Goal: Task Accomplishment & Management: Complete application form

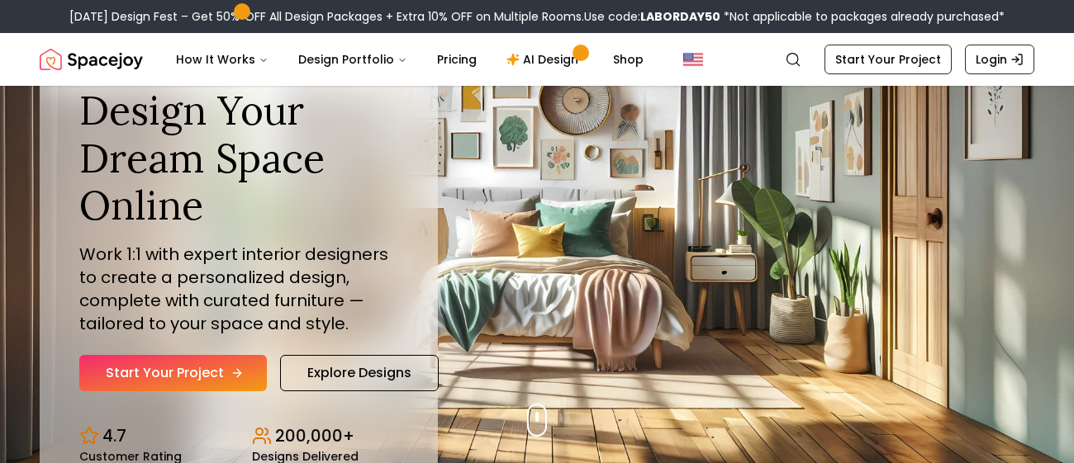
click at [227, 382] on link "Start Your Project" at bounding box center [173, 373] width 188 height 36
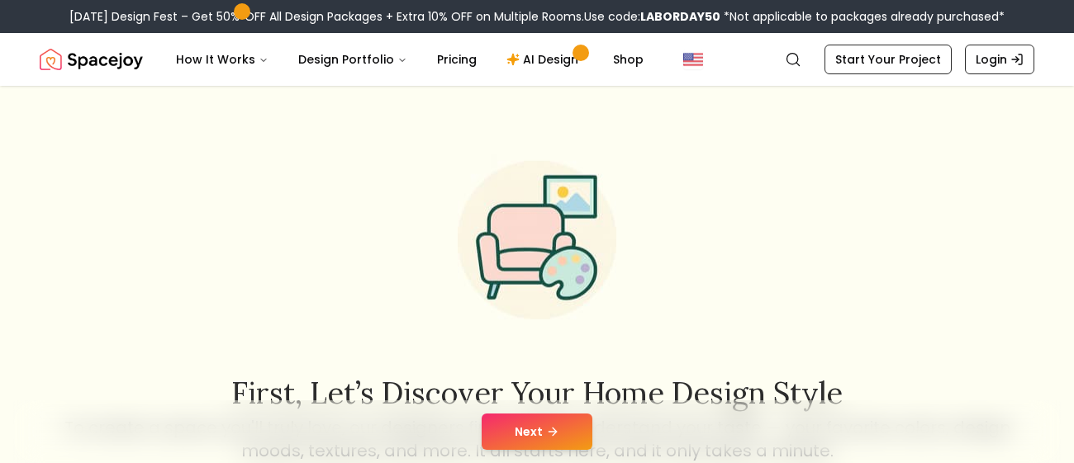
click at [572, 435] on button "Next" at bounding box center [537, 432] width 111 height 36
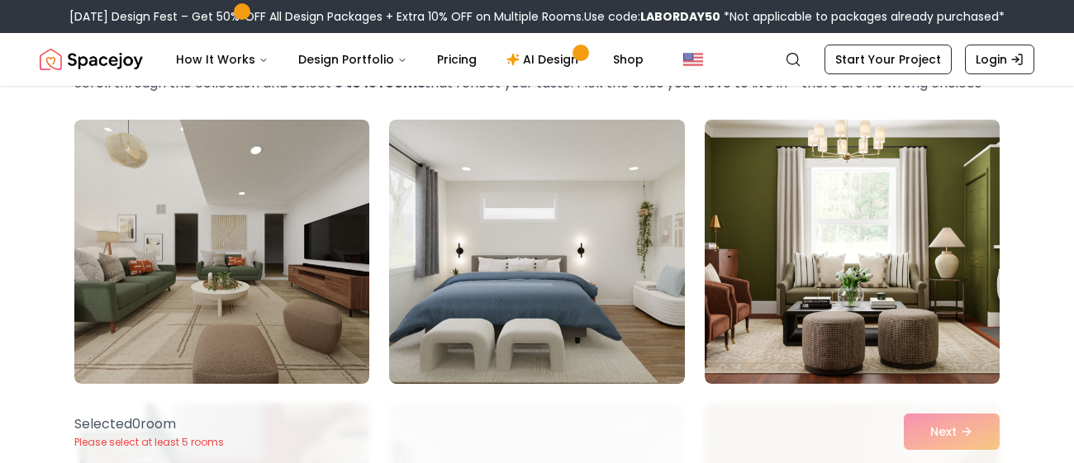
scroll to position [107, 0]
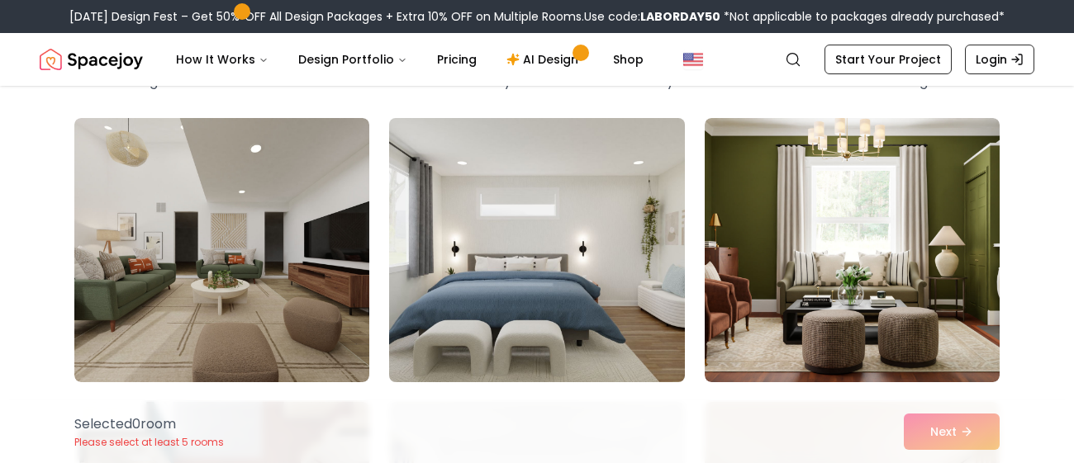
click at [601, 271] on img at bounding box center [537, 251] width 310 height 278
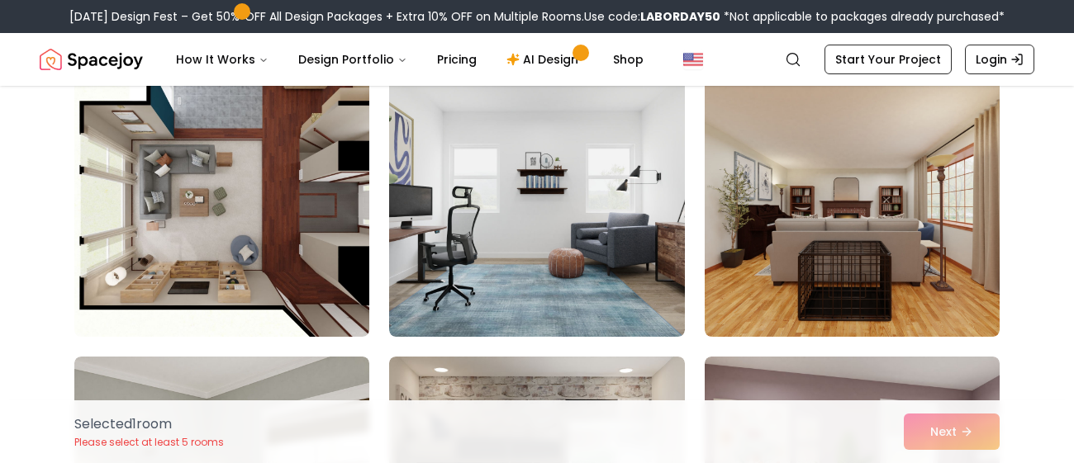
scroll to position [439, 0]
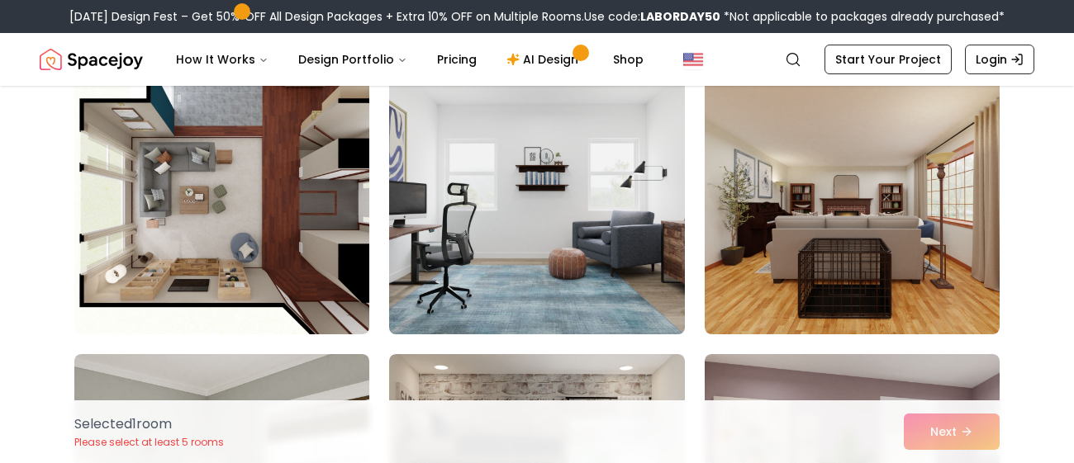
click at [517, 240] on img at bounding box center [537, 203] width 310 height 278
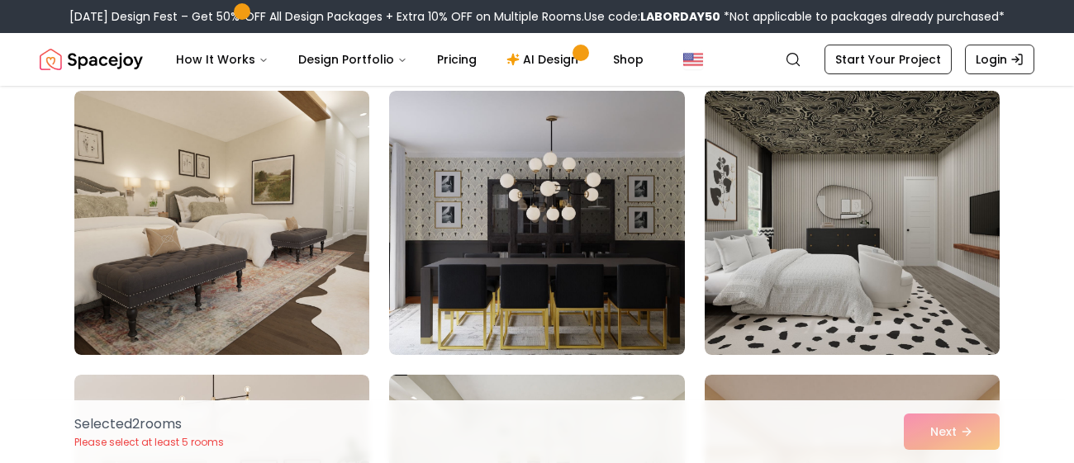
scroll to position [997, 0]
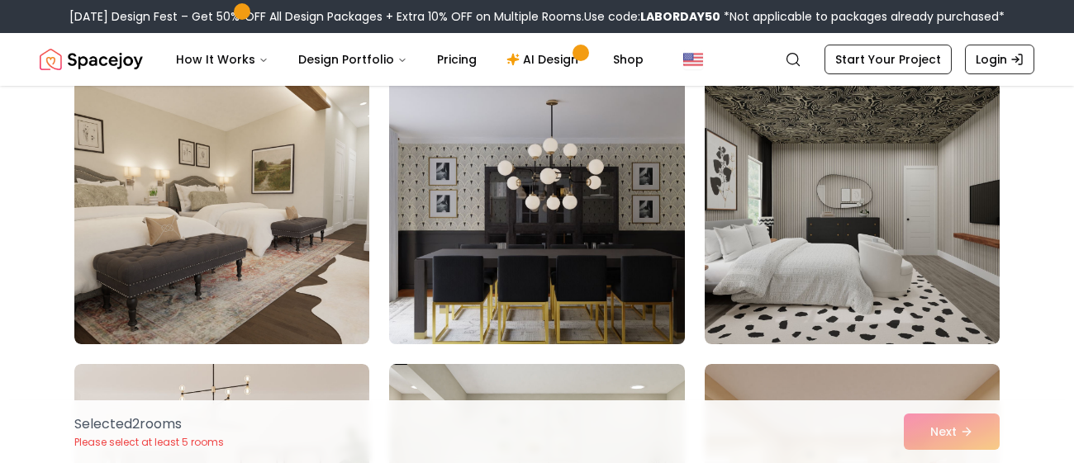
click at [651, 306] on img at bounding box center [537, 213] width 310 height 278
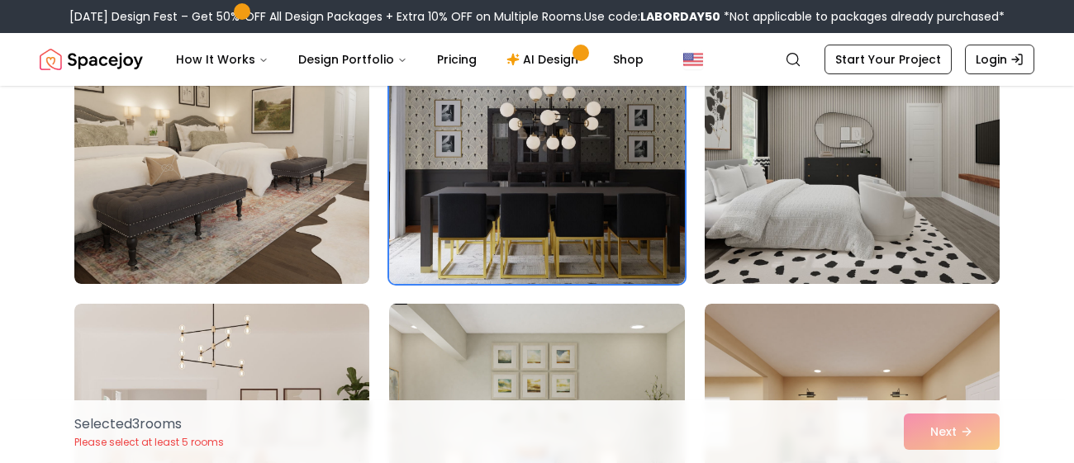
click at [988, 245] on img at bounding box center [852, 152] width 310 height 278
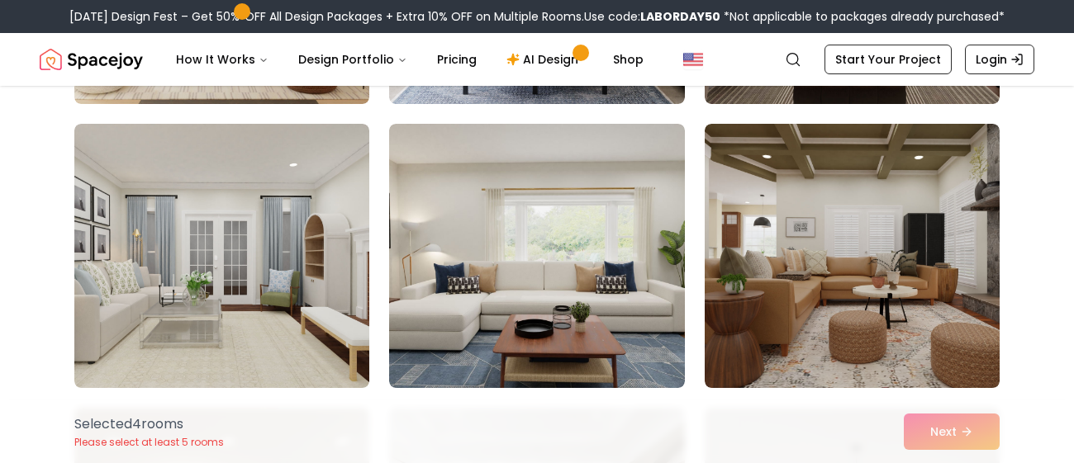
scroll to position [1546, 0]
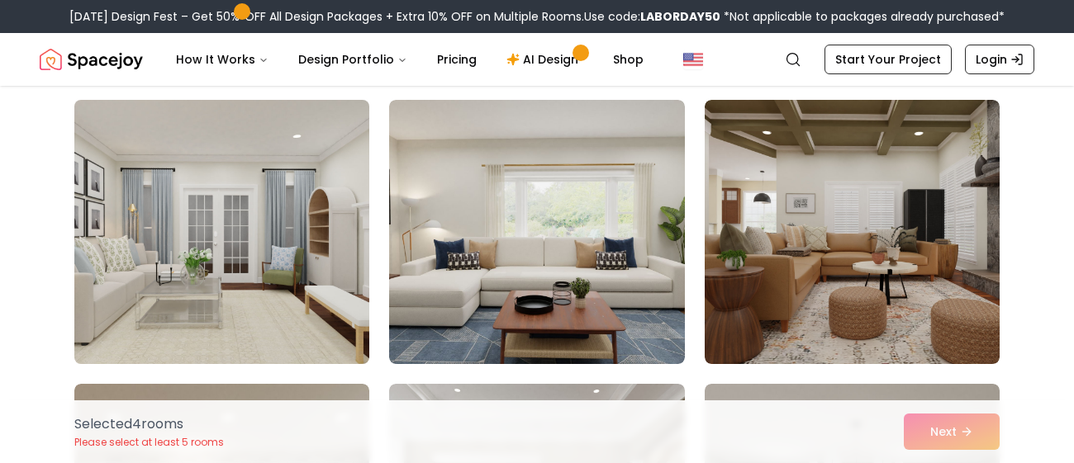
click at [130, 328] on img at bounding box center [222, 232] width 310 height 278
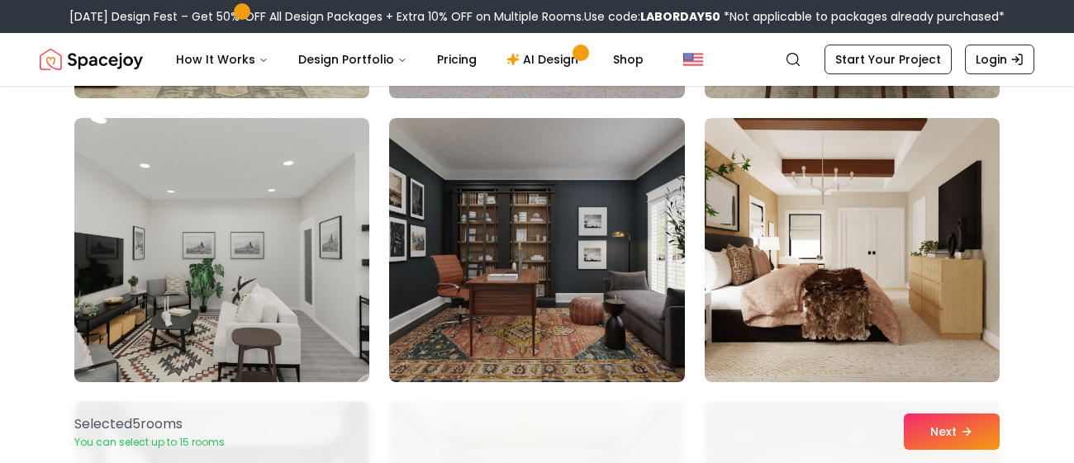
scroll to position [2100, 0]
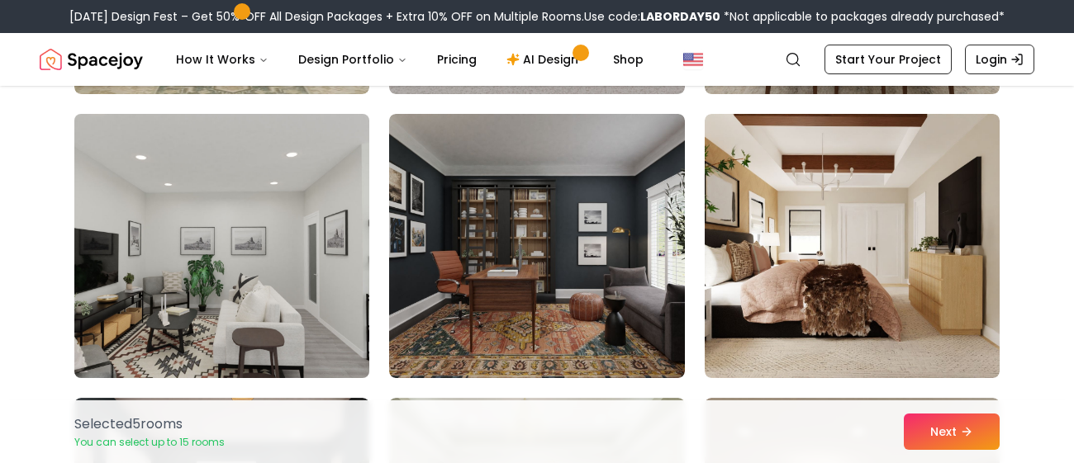
click at [85, 349] on img at bounding box center [222, 246] width 310 height 278
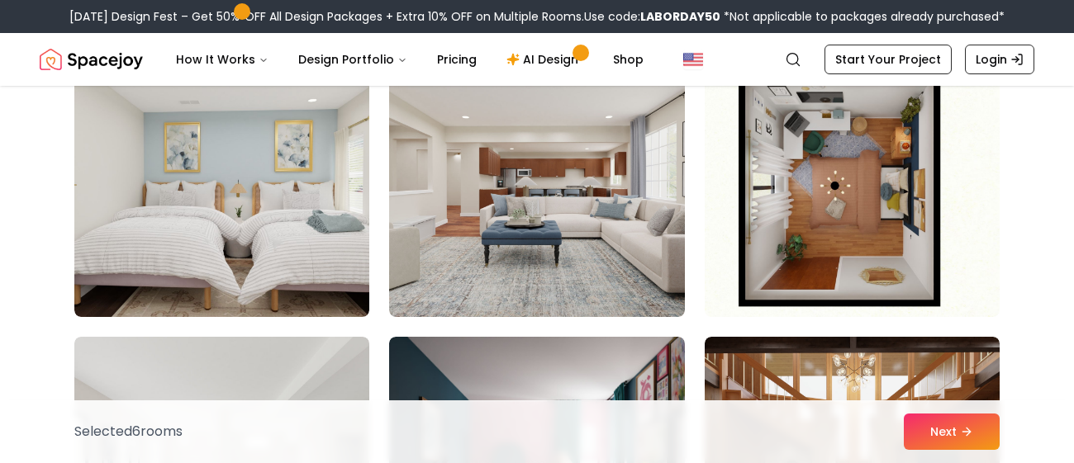
scroll to position [3020, 0]
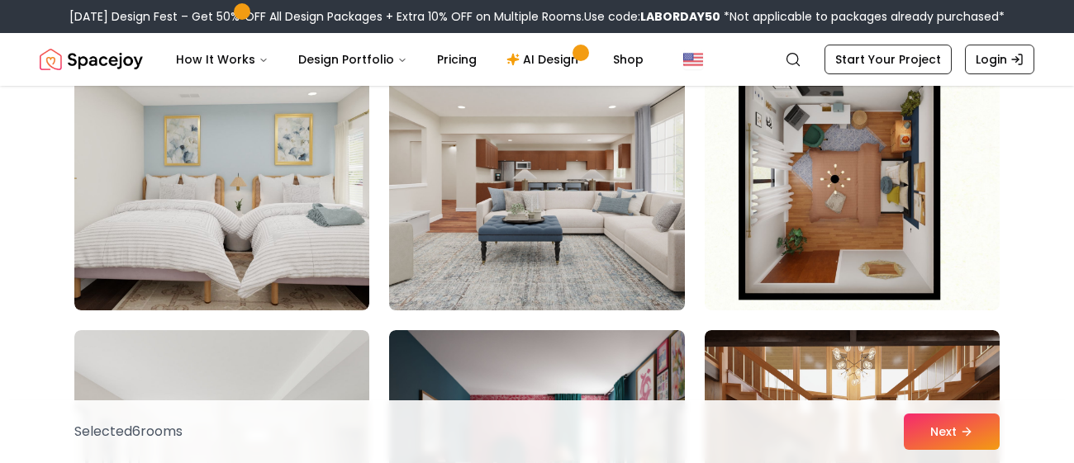
click at [682, 211] on img at bounding box center [537, 179] width 310 height 278
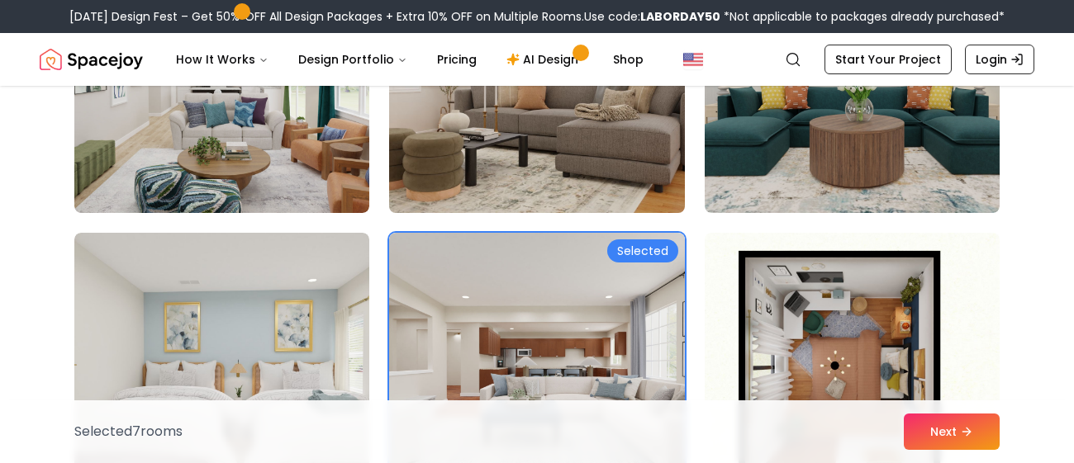
click at [652, 191] on img at bounding box center [537, 81] width 310 height 278
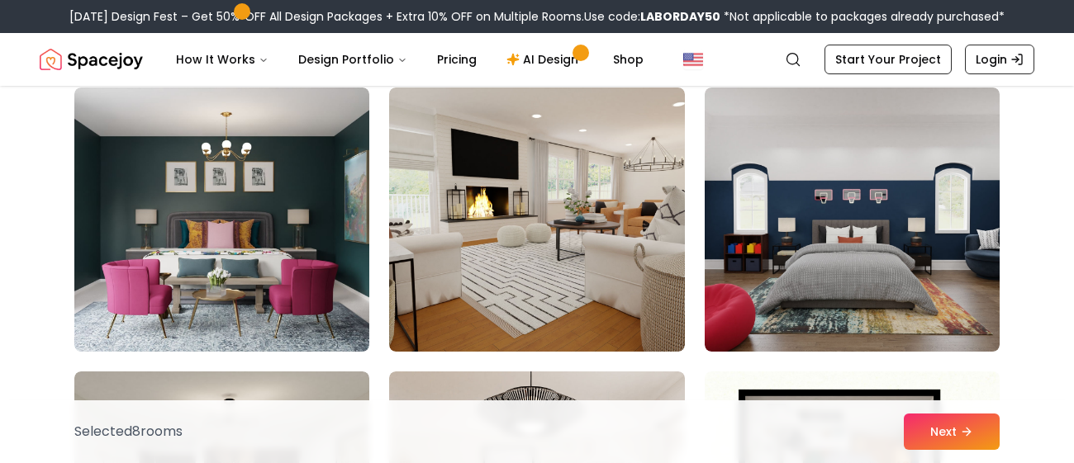
scroll to position [3554, 0]
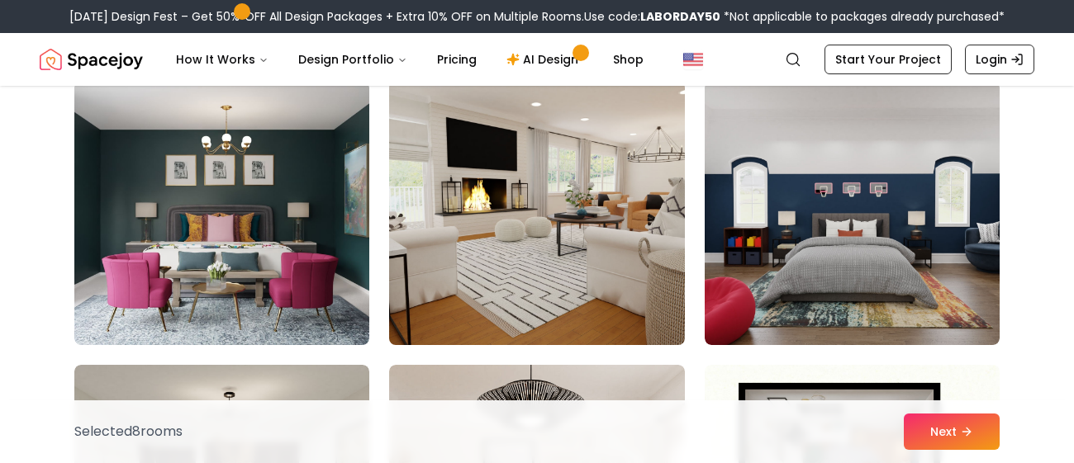
click at [633, 289] on img at bounding box center [537, 213] width 310 height 278
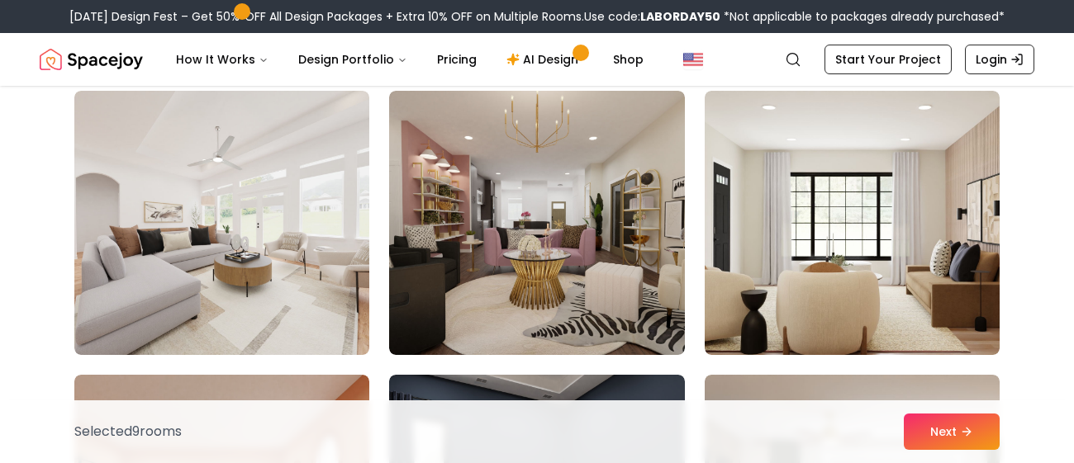
scroll to position [4144, 0]
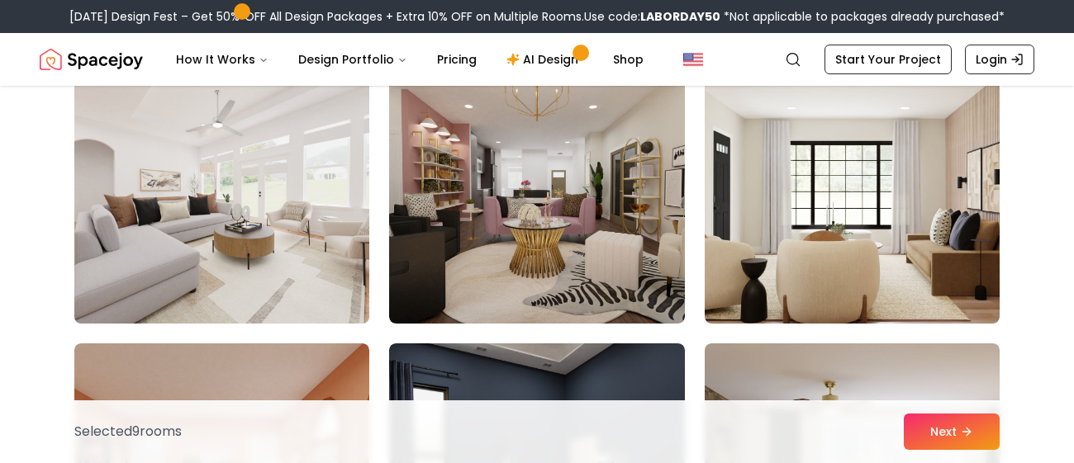
click at [102, 300] on img at bounding box center [222, 192] width 310 height 278
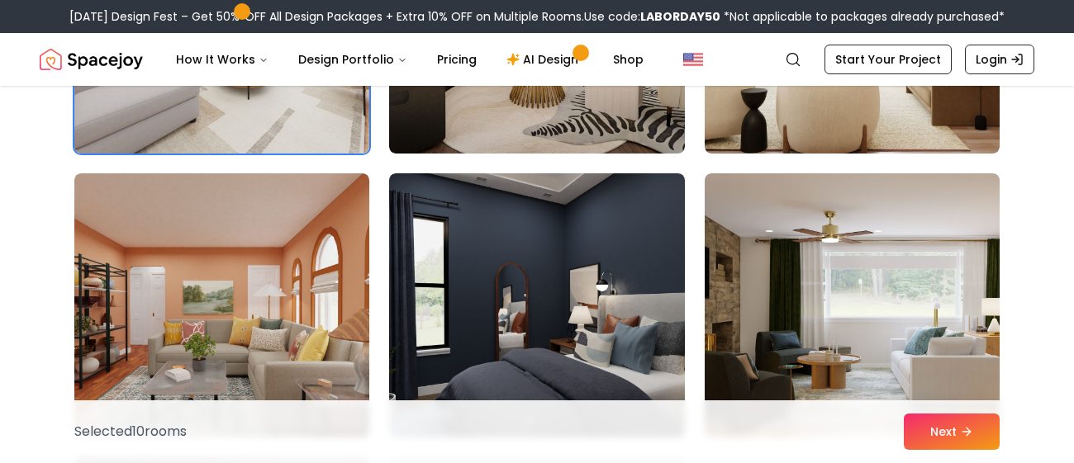
scroll to position [4351, 0]
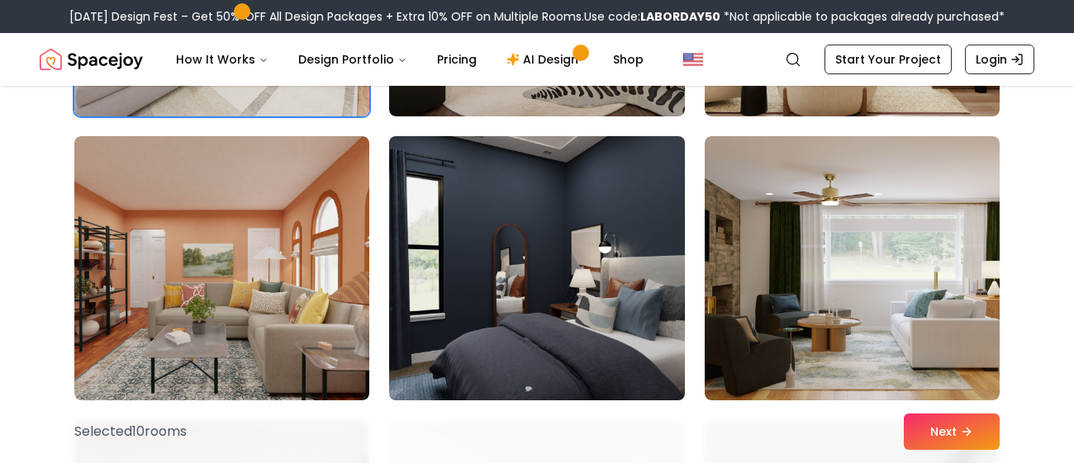
click at [657, 335] on img at bounding box center [537, 269] width 310 height 278
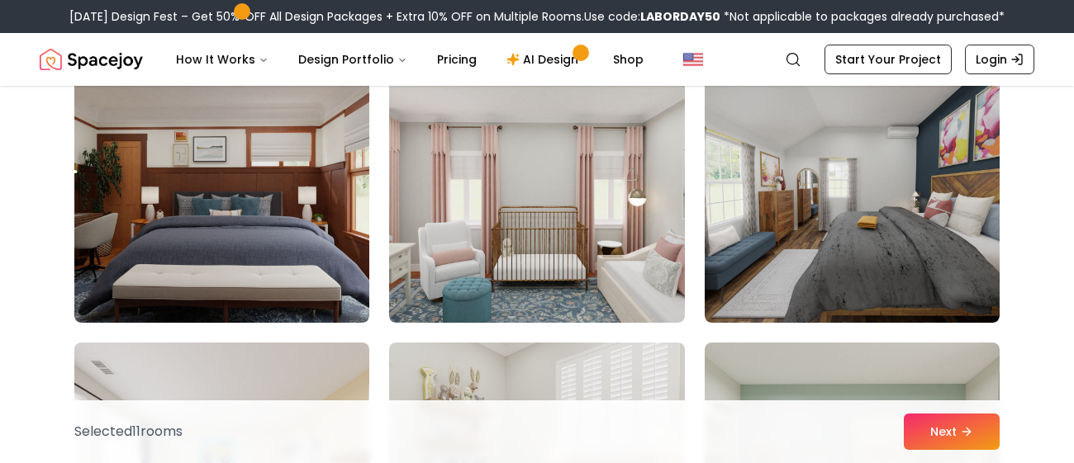
scroll to position [4714, 0]
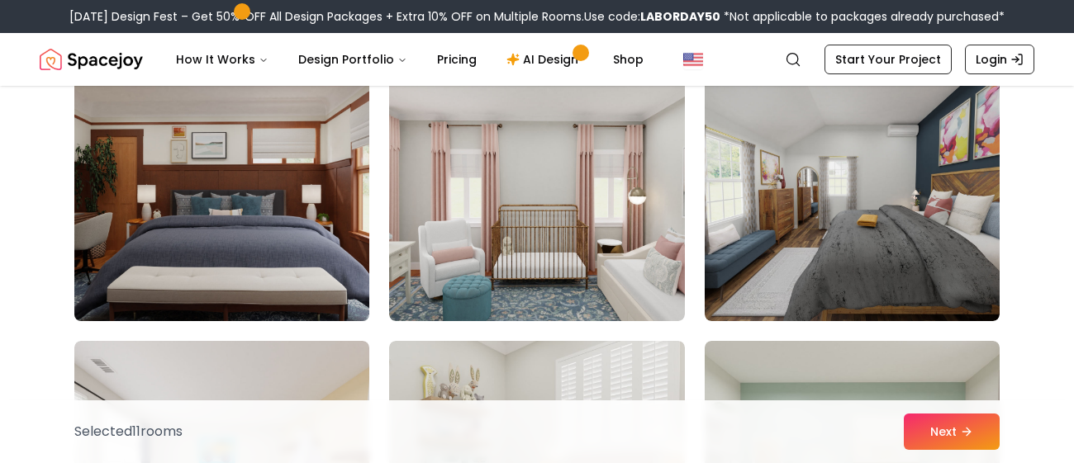
click at [82, 292] on img at bounding box center [222, 189] width 310 height 278
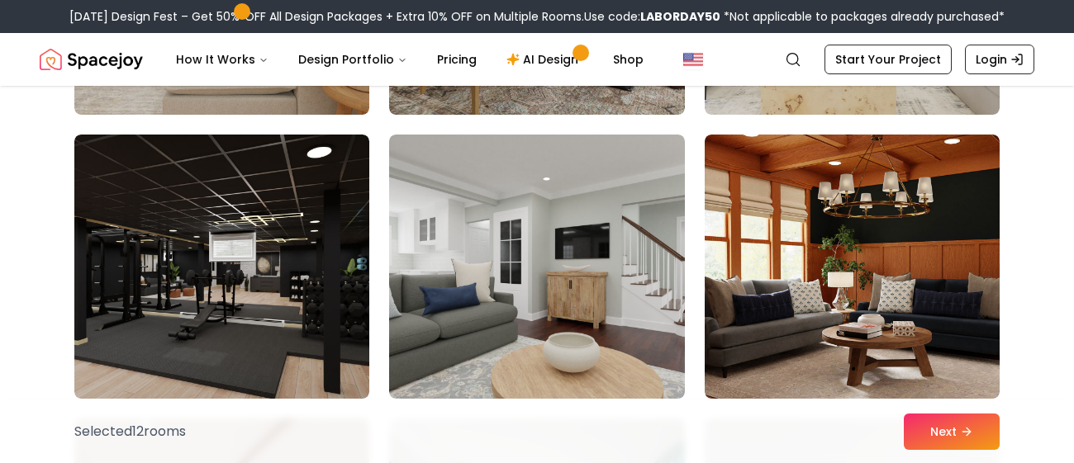
scroll to position [6623, 0]
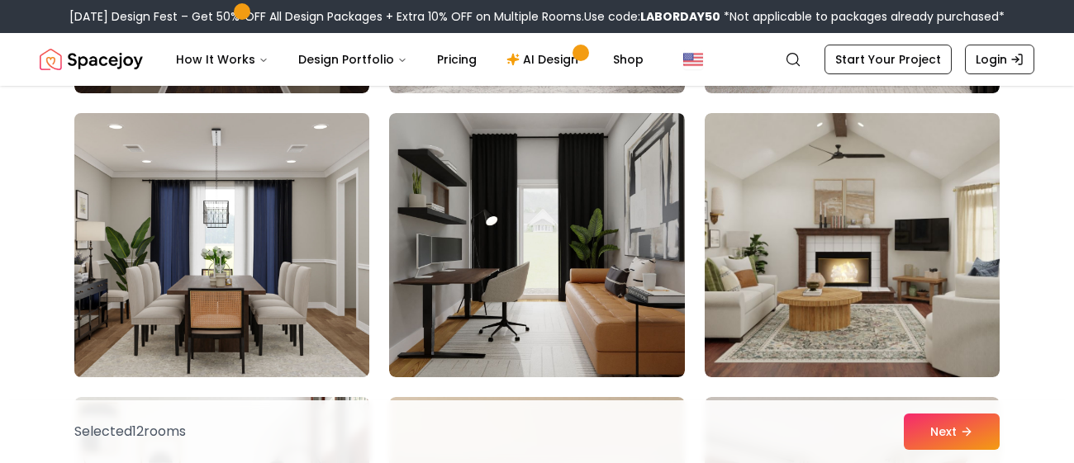
click at [114, 339] on img at bounding box center [222, 246] width 310 height 278
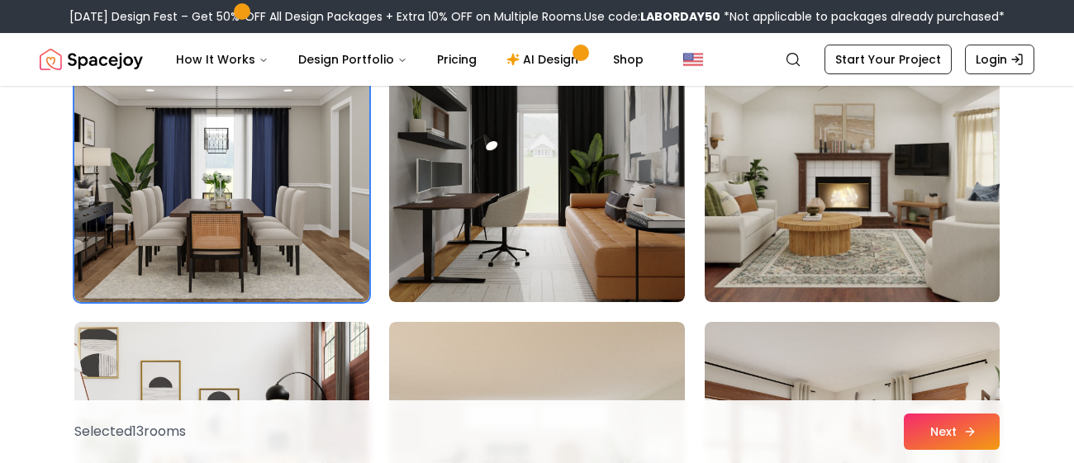
click at [958, 423] on button "Next" at bounding box center [952, 432] width 96 height 36
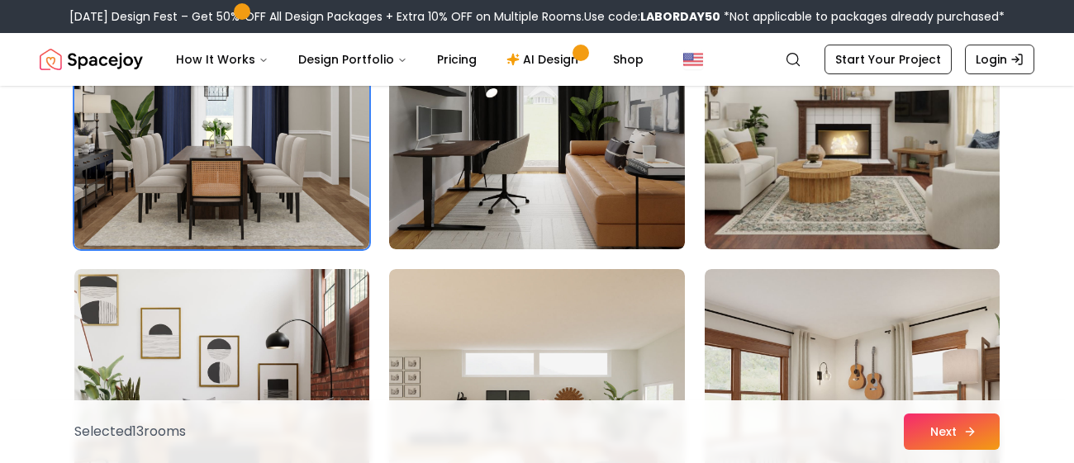
scroll to position [8143, 0]
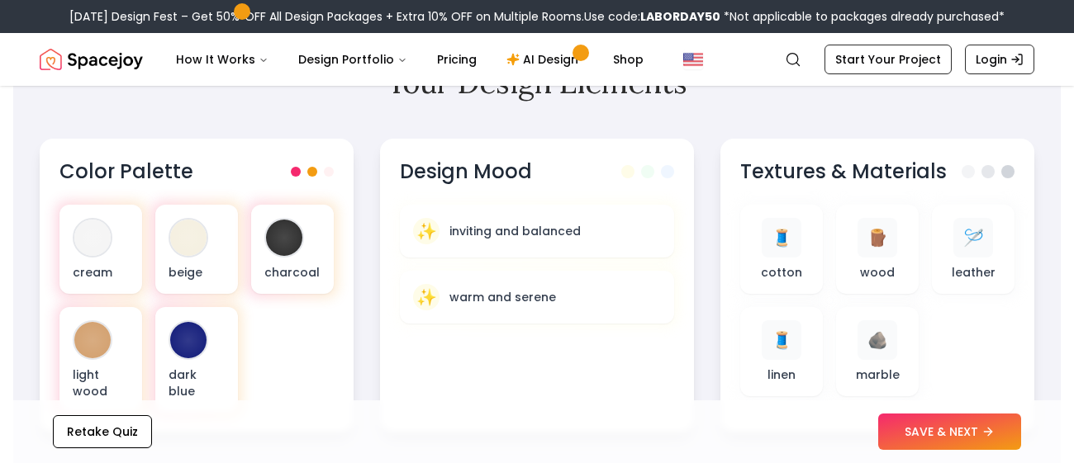
scroll to position [544, 0]
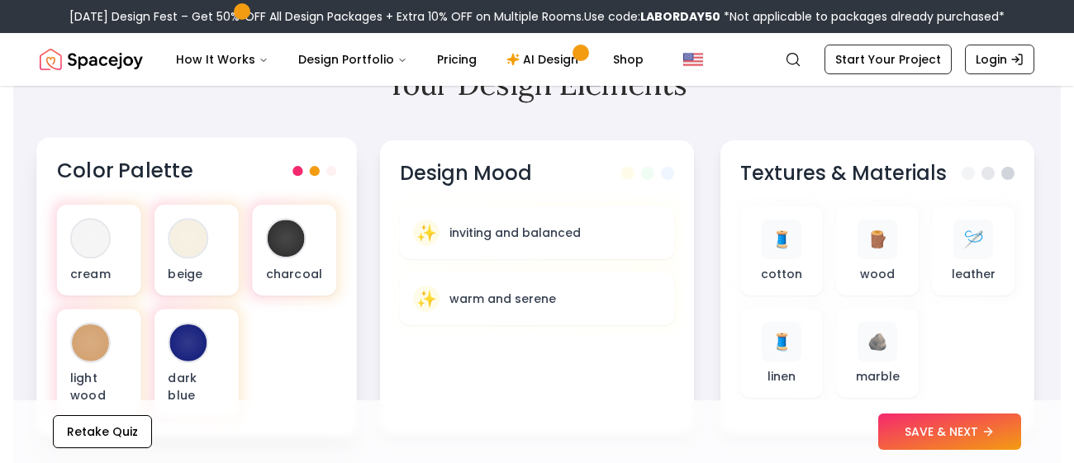
click at [137, 165] on h3 "Color Palette" at bounding box center [125, 171] width 136 height 27
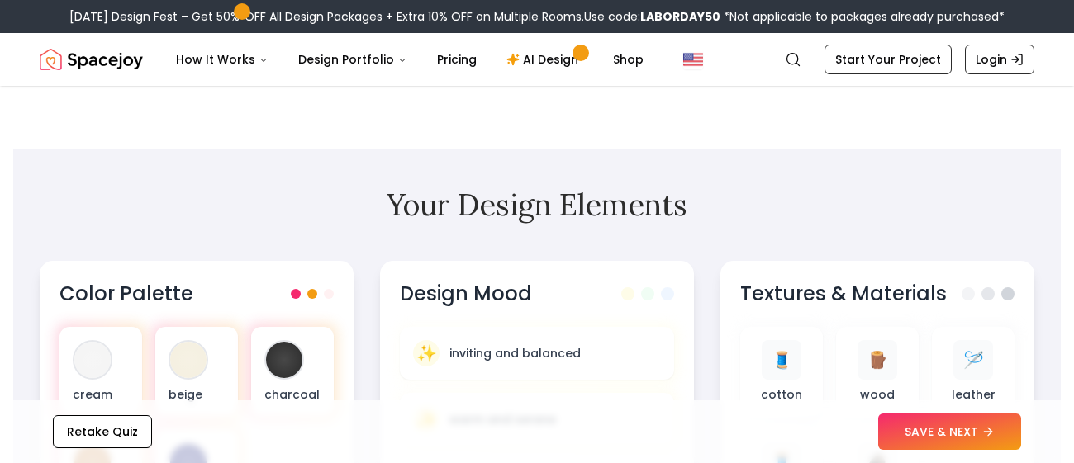
click at [59, 188] on h2 "Your Design Elements" at bounding box center [537, 204] width 995 height 33
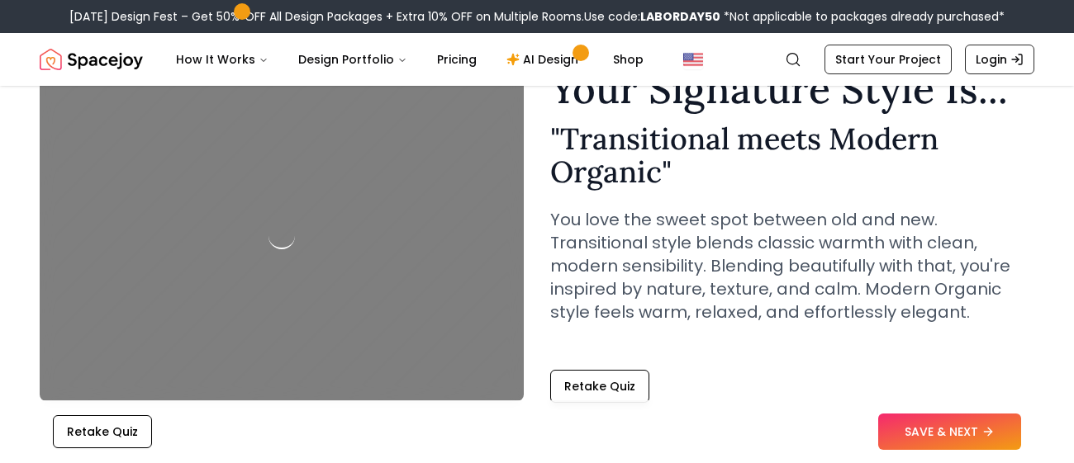
scroll to position [88, 0]
click at [628, 401] on div "Retake Quiz SAVE & NEXT" at bounding box center [536, 432] width 1047 height 63
click at [601, 381] on button "Retake Quiz" at bounding box center [599, 387] width 99 height 33
click at [586, 382] on button "Retake Quiz" at bounding box center [599, 387] width 99 height 33
click at [610, 379] on button "Retake Quiz" at bounding box center [599, 387] width 99 height 33
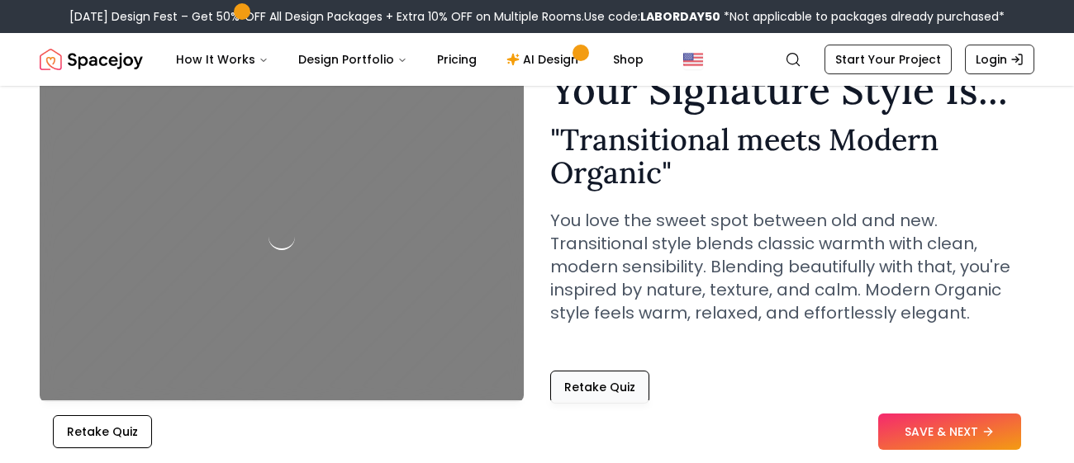
click at [610, 390] on button "Retake Quiz" at bounding box center [599, 387] width 99 height 33
click at [607, 387] on button "Retake Quiz" at bounding box center [599, 387] width 99 height 33
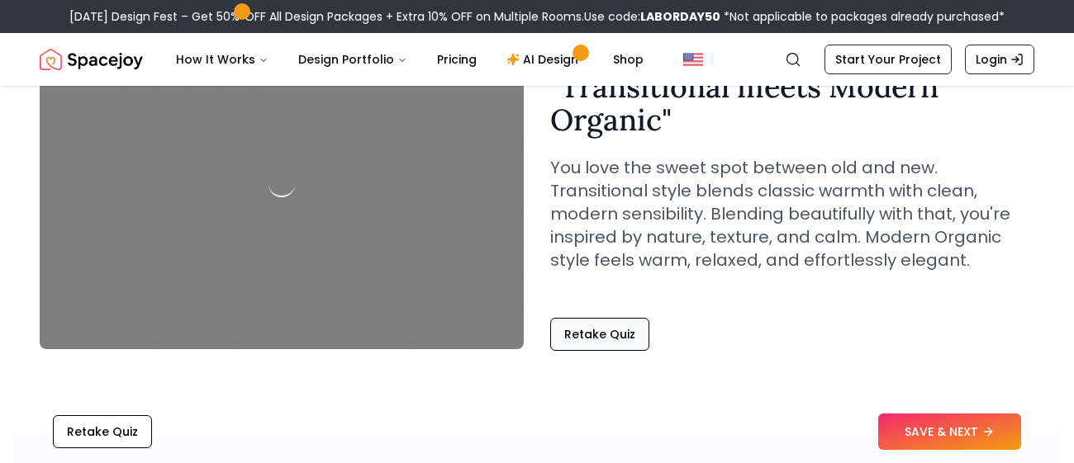
scroll to position [206, 0]
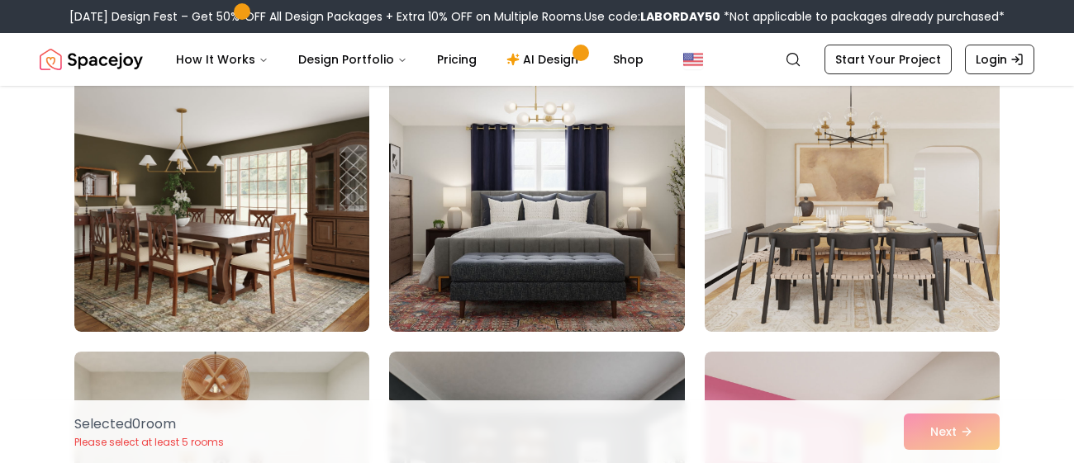
scroll to position [444, 0]
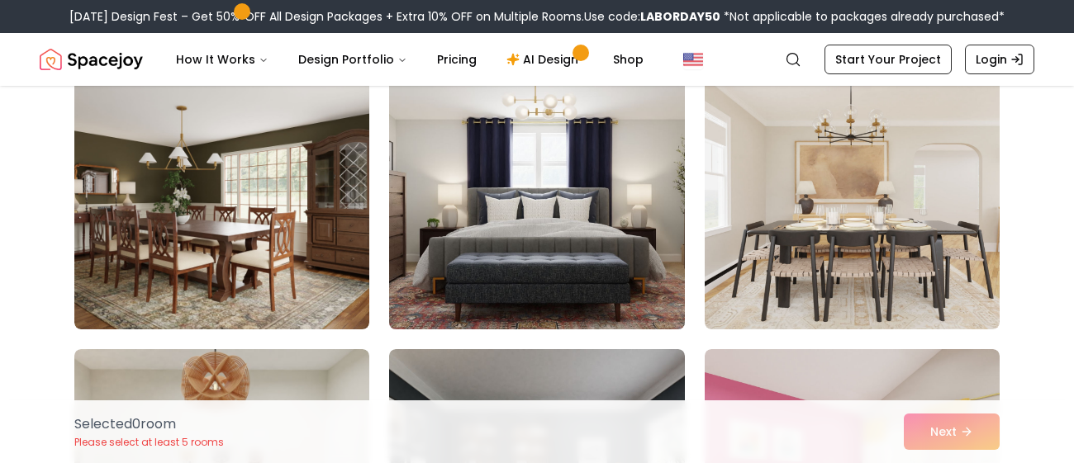
click at [639, 289] on img at bounding box center [537, 198] width 310 height 278
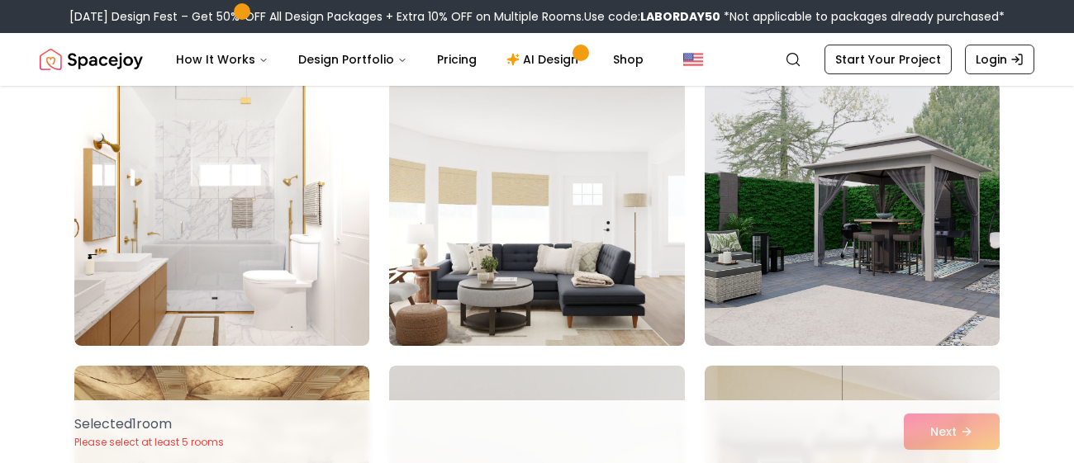
click at [660, 297] on img at bounding box center [537, 214] width 310 height 278
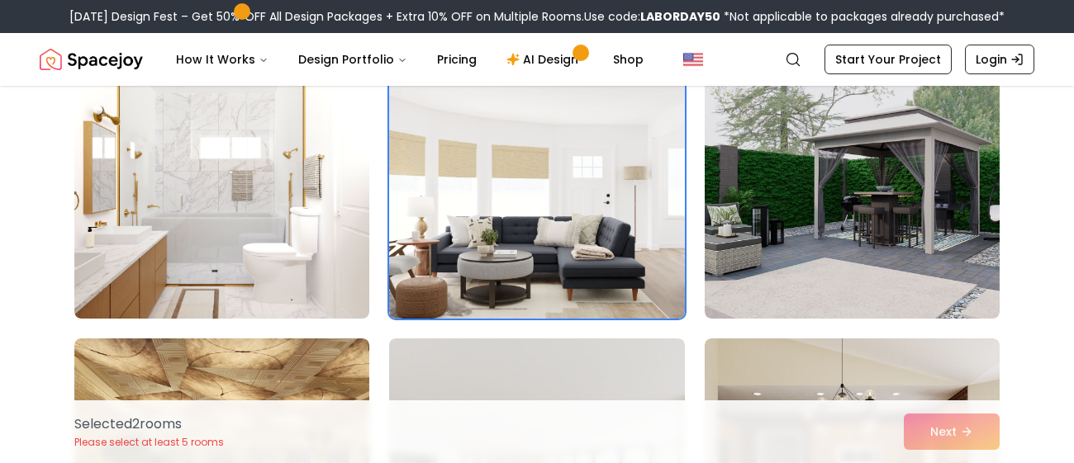
click at [653, 272] on img at bounding box center [537, 187] width 310 height 278
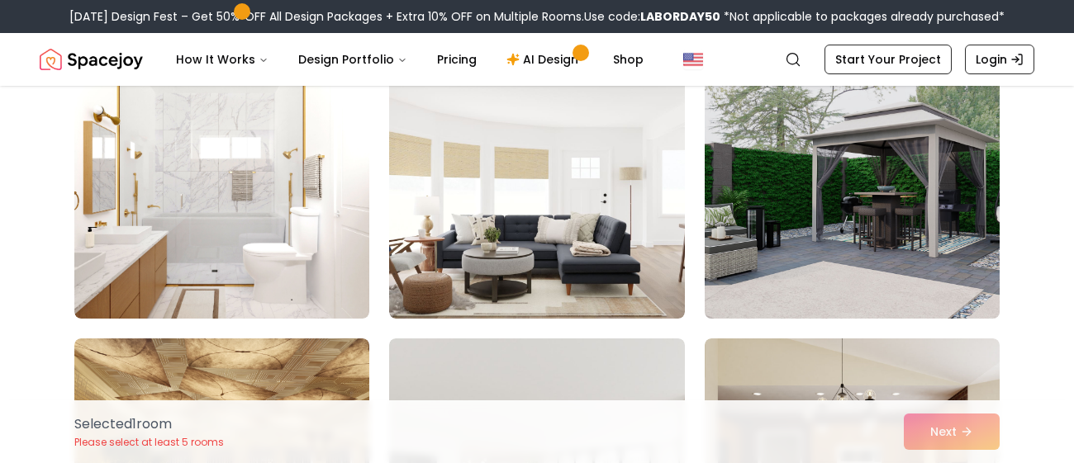
click at [781, 280] on img at bounding box center [852, 187] width 310 height 278
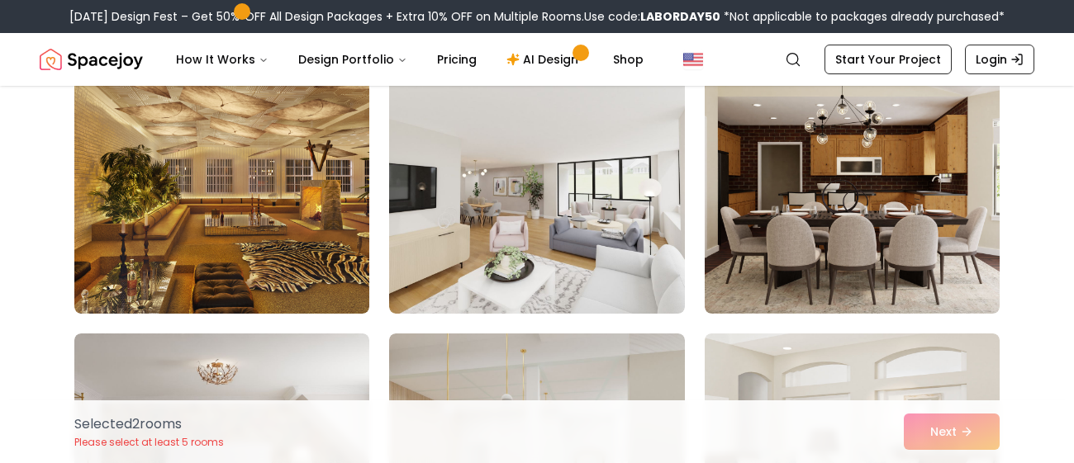
scroll to position [1310, 0]
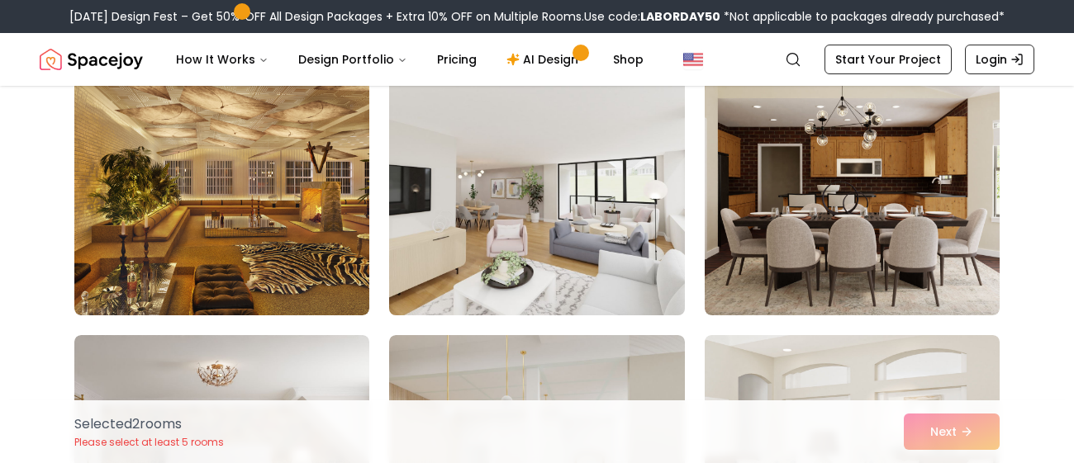
click at [650, 292] on img at bounding box center [537, 184] width 310 height 278
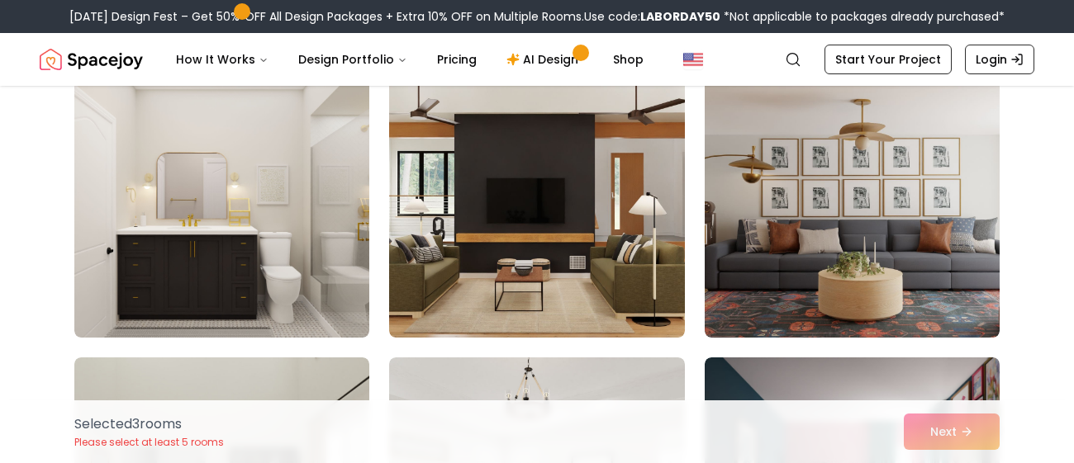
click at [141, 293] on img at bounding box center [221, 206] width 295 height 264
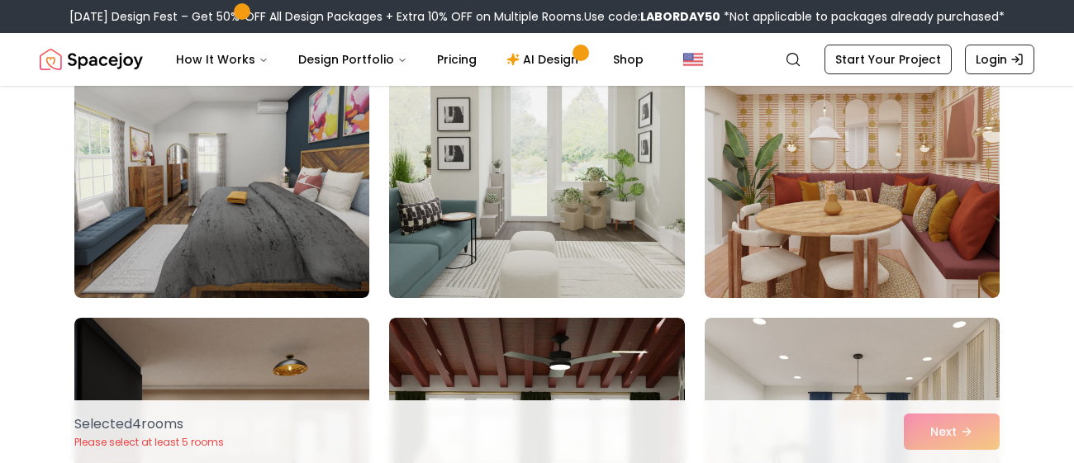
click at [646, 261] on img at bounding box center [537, 166] width 310 height 278
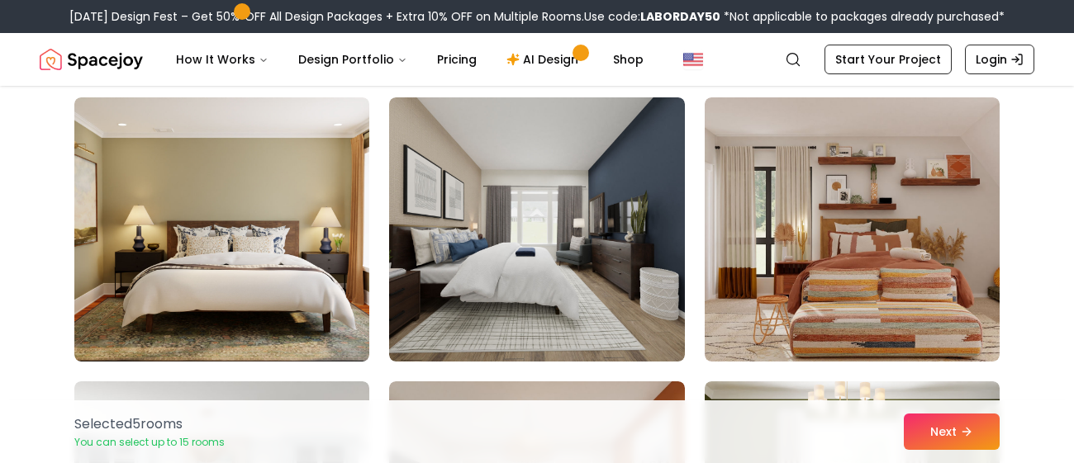
click at [627, 318] on img at bounding box center [536, 229] width 295 height 264
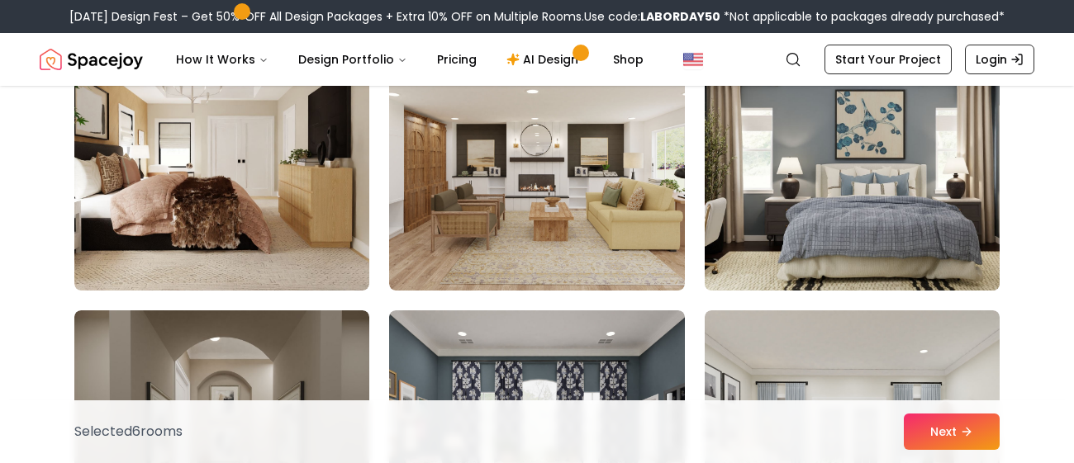
click at [838, 245] on img at bounding box center [852, 159] width 310 height 278
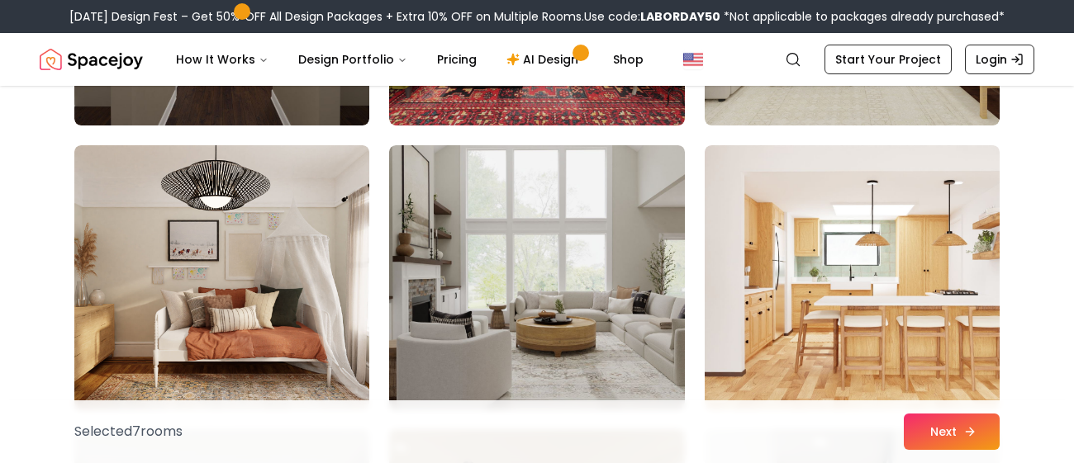
click at [964, 435] on icon at bounding box center [969, 431] width 13 height 13
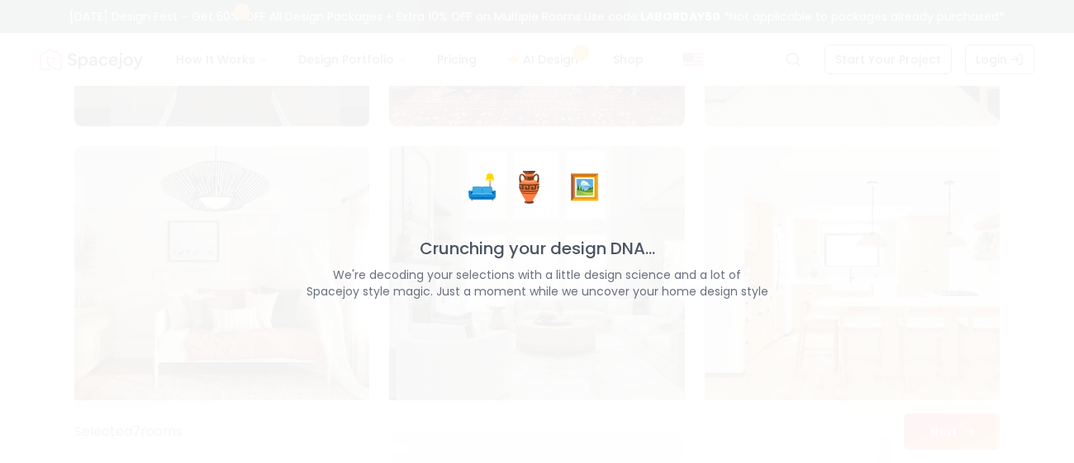
scroll to position [4910, 0]
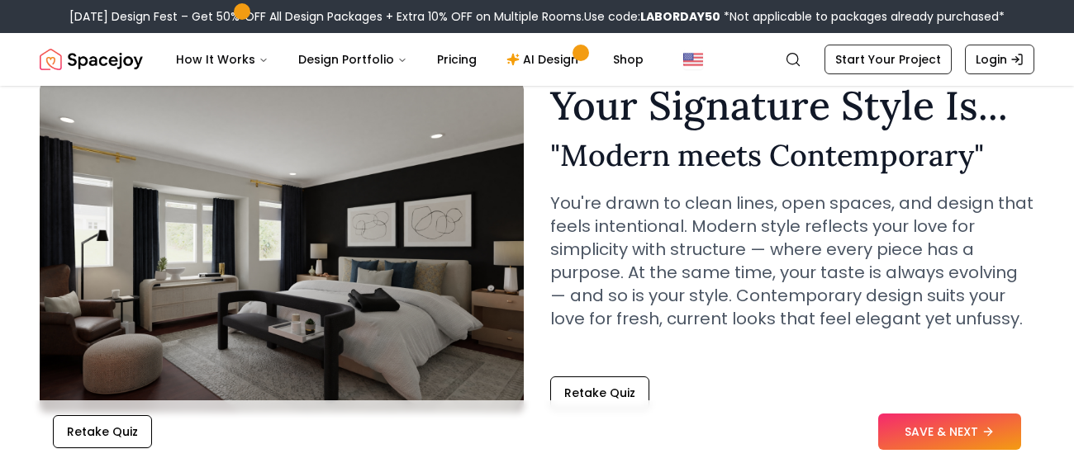
scroll to position [75, 0]
click at [1022, 343] on div "Your Signature Style Is... " Modern meets Contemporary " You're drawn to clean …" at bounding box center [792, 222] width 484 height 271
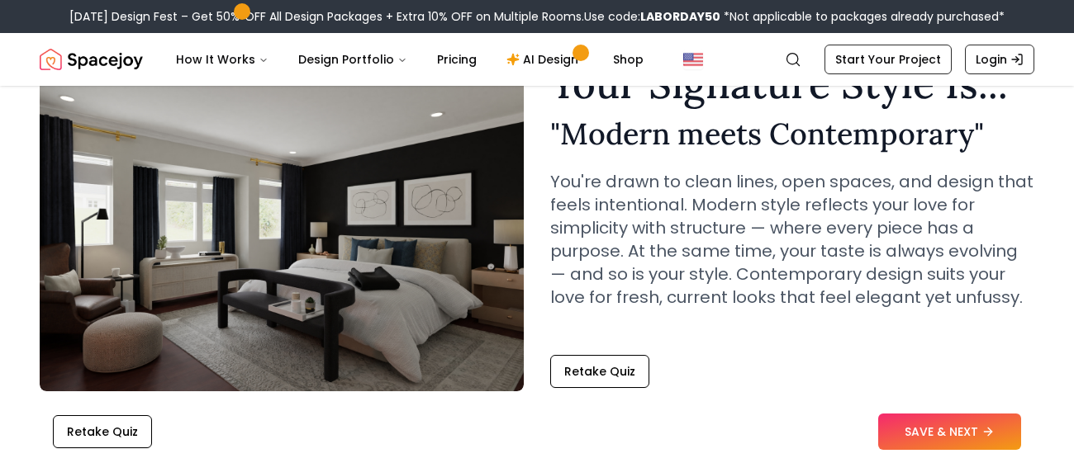
scroll to position [94, 0]
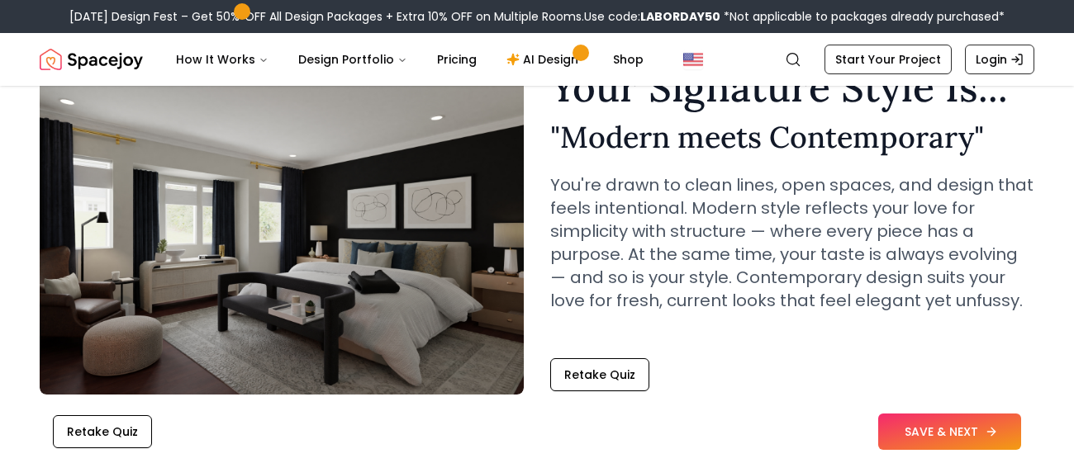
click at [958, 430] on button "SAVE & NEXT" at bounding box center [949, 432] width 143 height 36
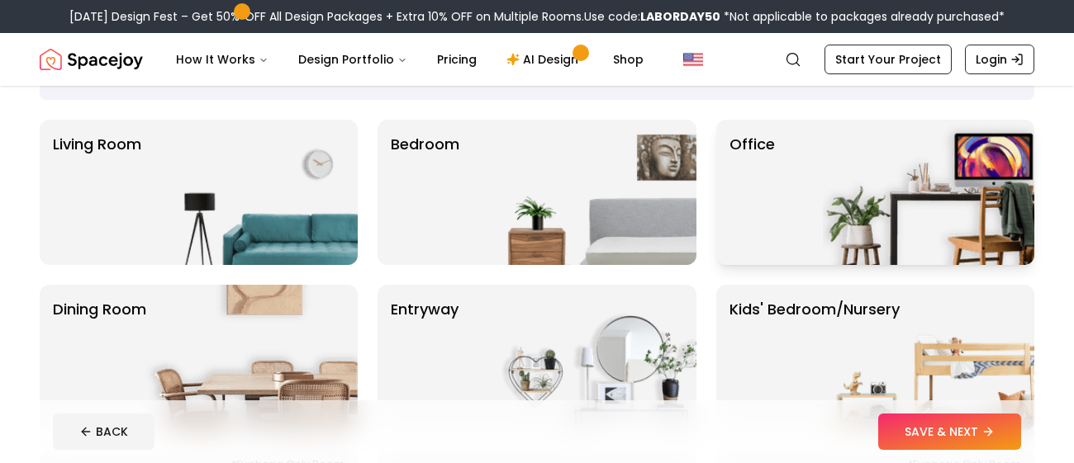
scroll to position [20, 0]
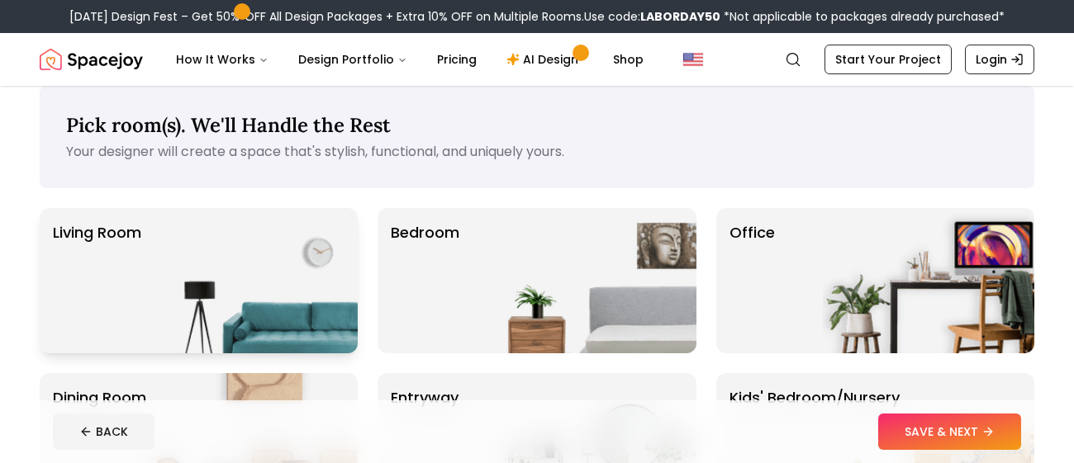
click at [103, 239] on p "Living Room" at bounding box center [97, 280] width 88 height 119
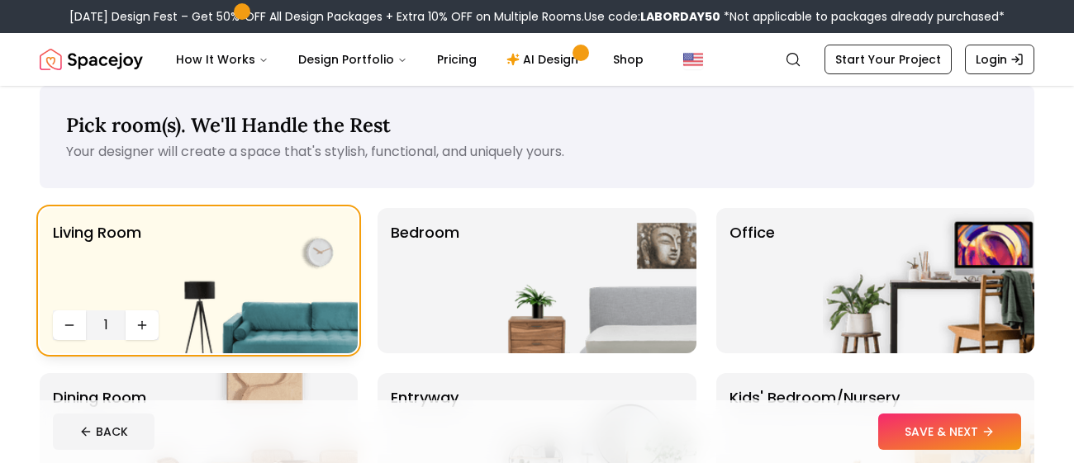
click at [283, 292] on img at bounding box center [251, 280] width 211 height 145
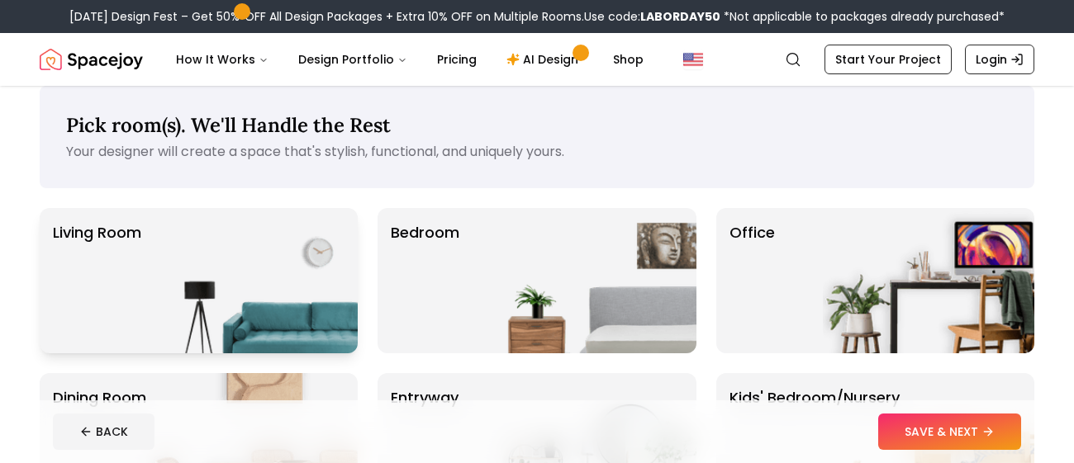
click at [282, 292] on img at bounding box center [251, 280] width 211 height 145
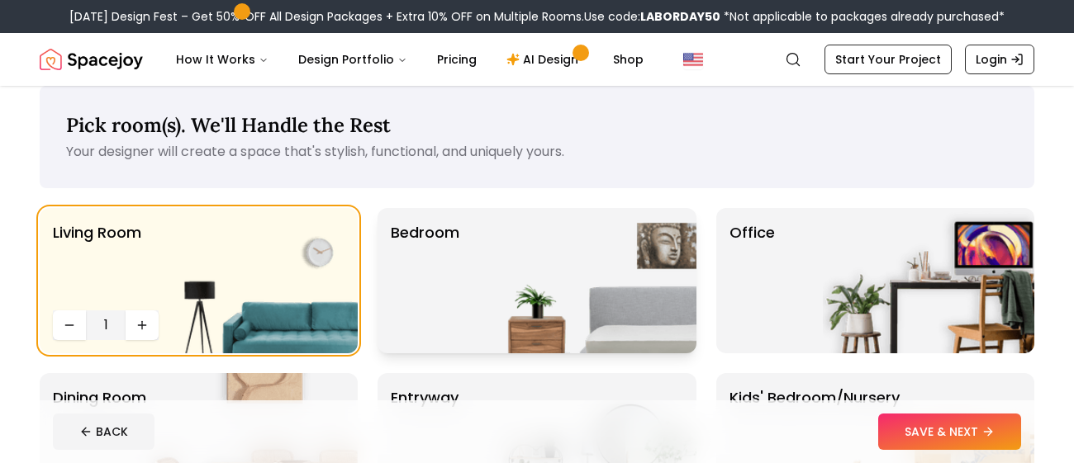
click at [420, 334] on p "Bedroom" at bounding box center [425, 280] width 69 height 119
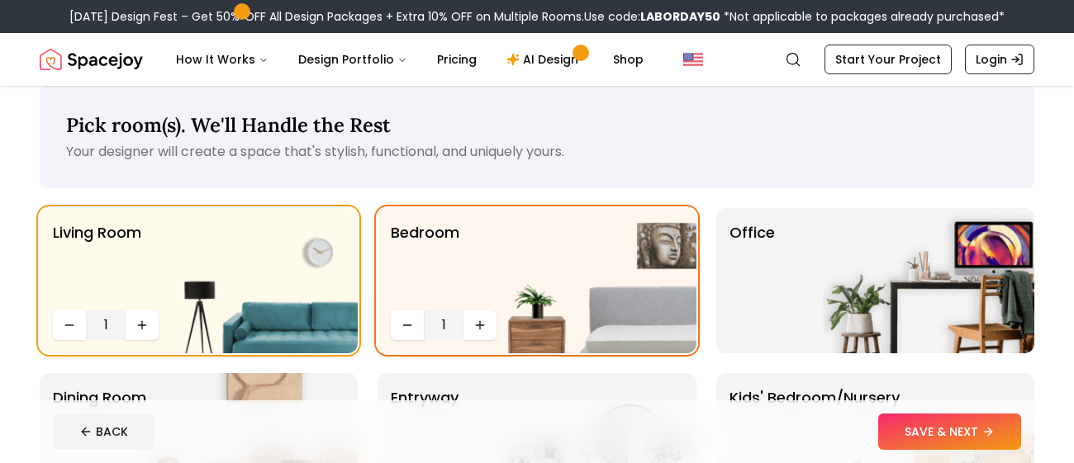
click at [761, 193] on div "Pick room(s). We'll Handle the Rest Your designer will create a space that's st…" at bounding box center [537, 385] width 995 height 598
click at [459, 291] on p "Bedroom" at bounding box center [425, 262] width 69 height 83
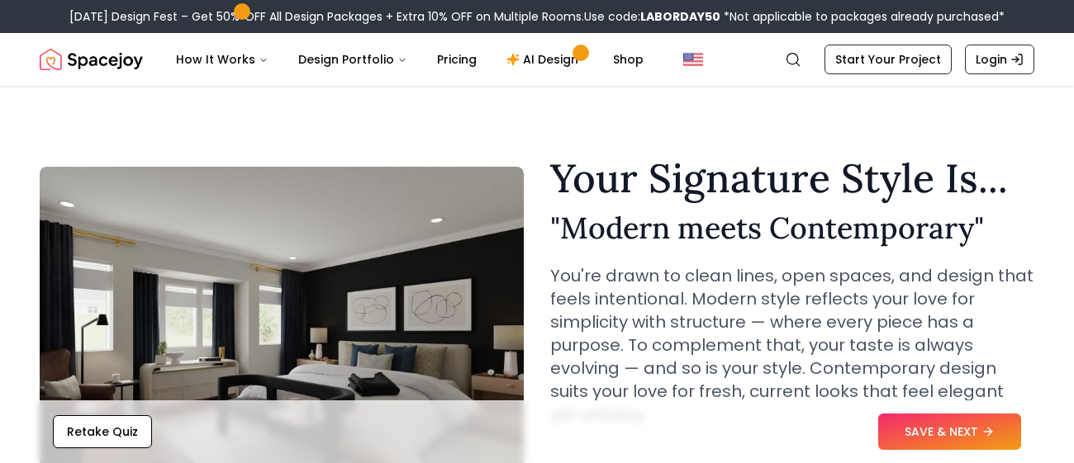
scroll to position [94, 0]
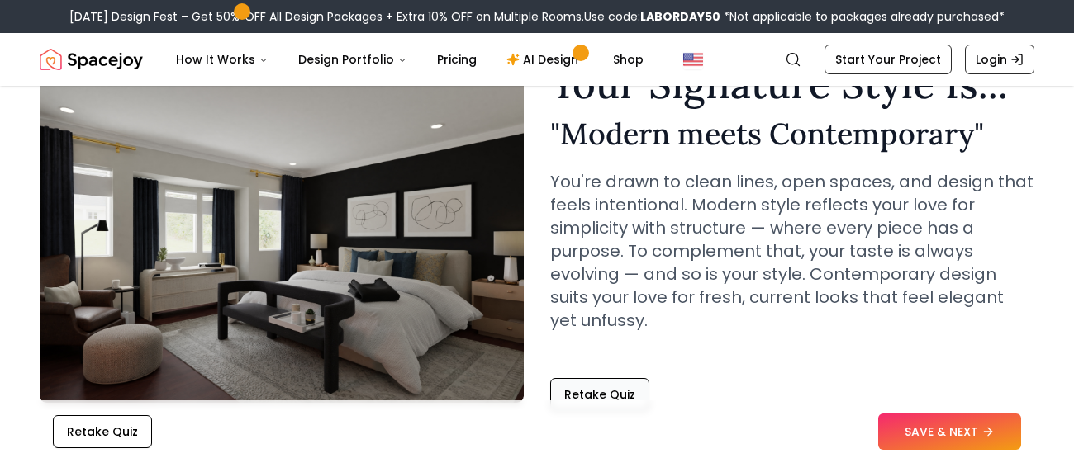
click at [582, 394] on button "Retake Quiz" at bounding box center [599, 394] width 99 height 33
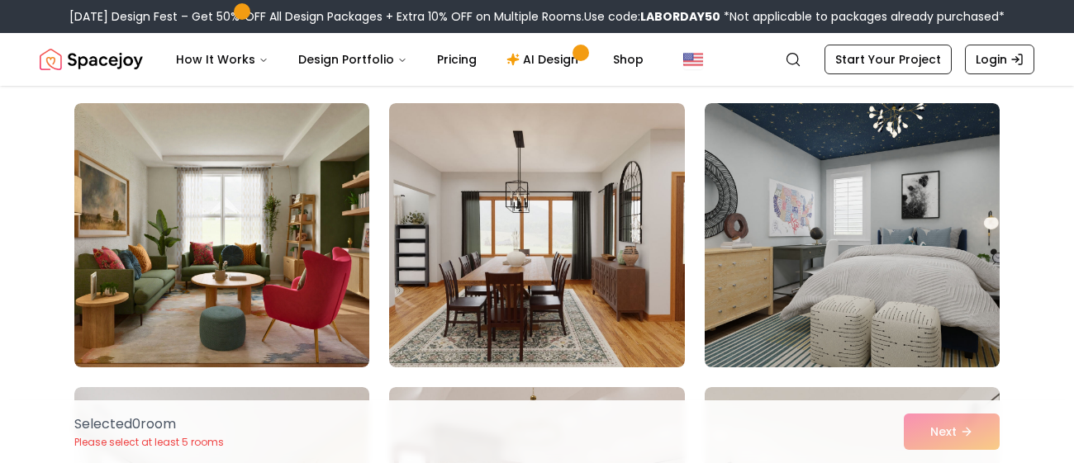
scroll to position [122, 0]
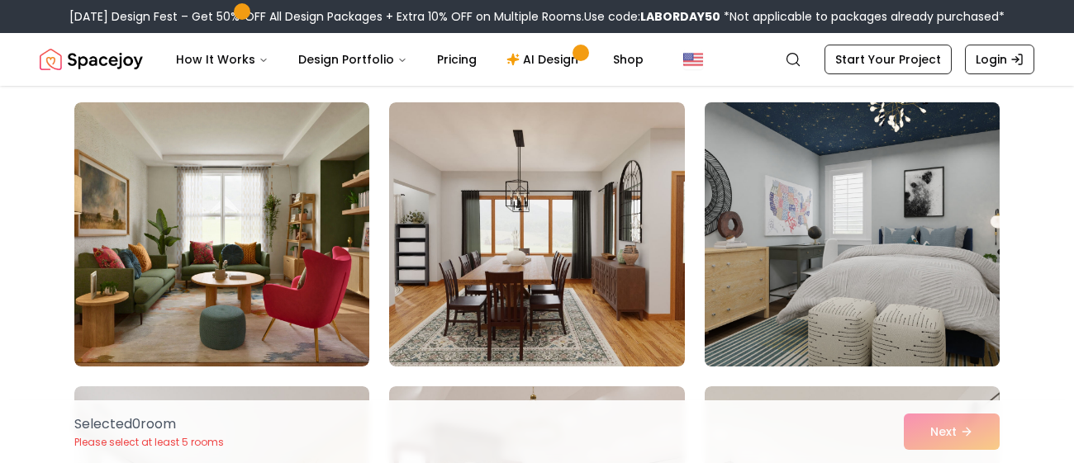
click at [836, 316] on img at bounding box center [852, 235] width 310 height 278
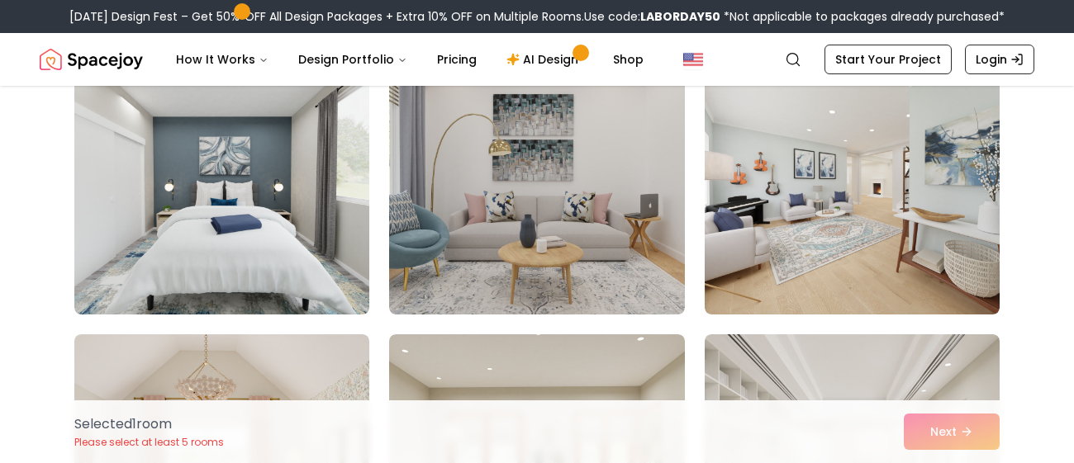
scroll to position [1029, 0]
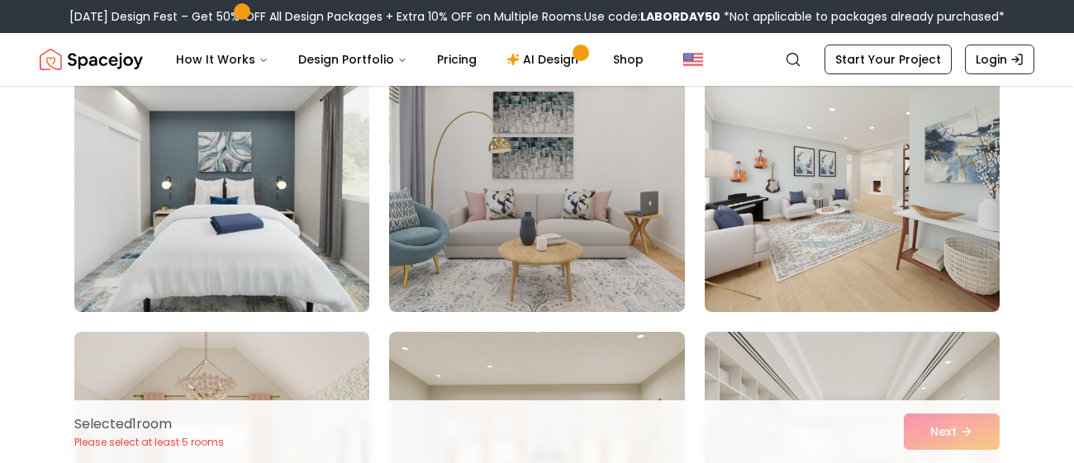
click at [308, 268] on img at bounding box center [222, 180] width 310 height 278
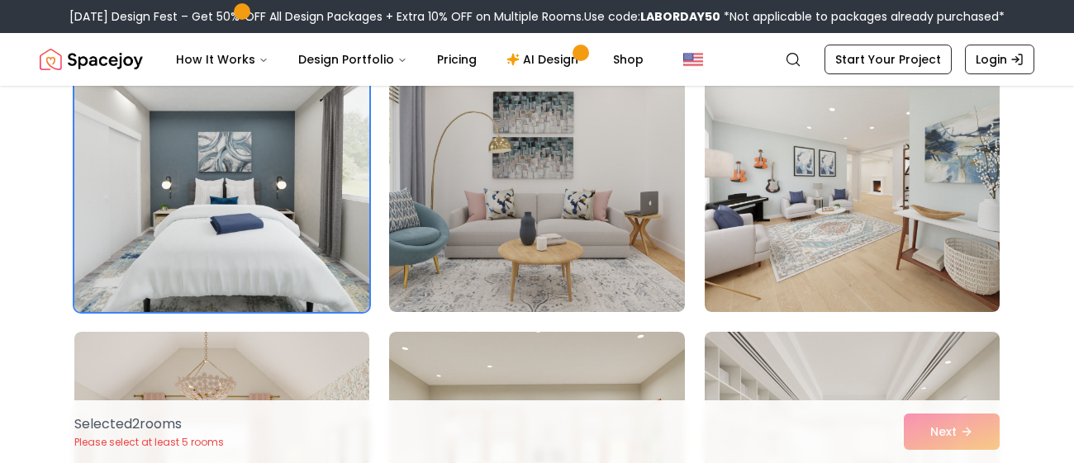
click at [468, 259] on img at bounding box center [536, 180] width 295 height 264
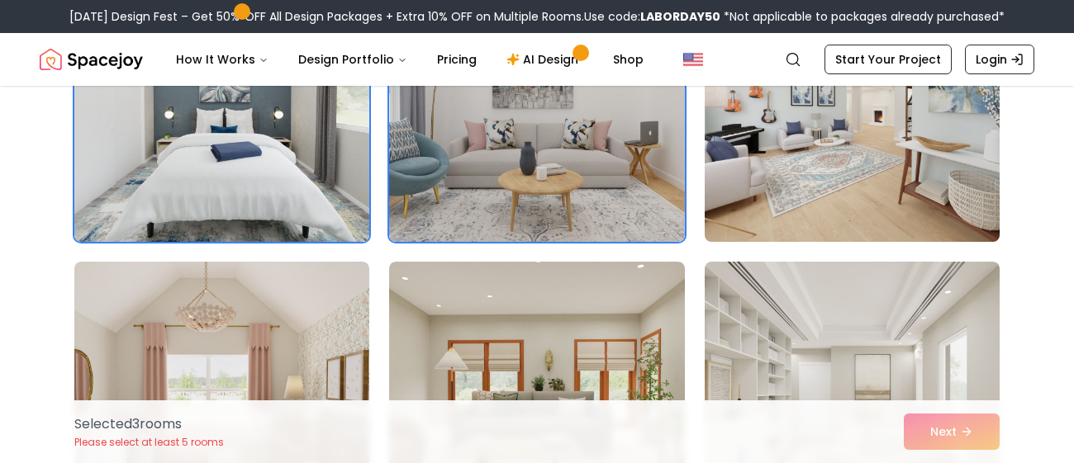
click at [838, 215] on img at bounding box center [852, 110] width 310 height 278
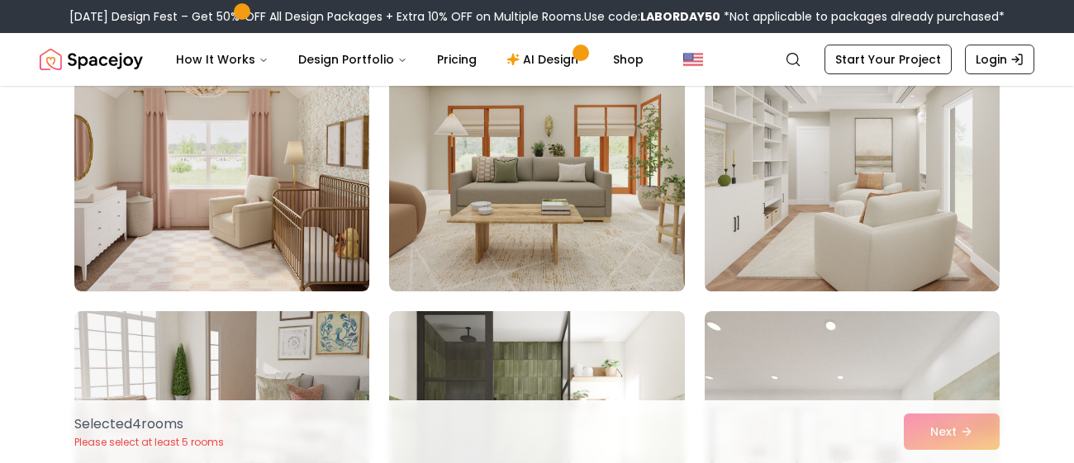
click at [861, 251] on img at bounding box center [852, 160] width 310 height 278
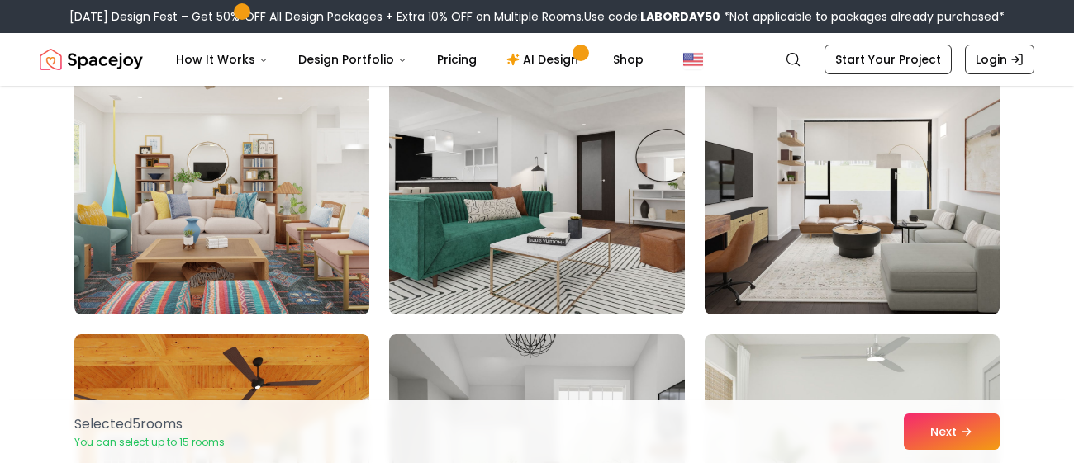
scroll to position [5011, 0]
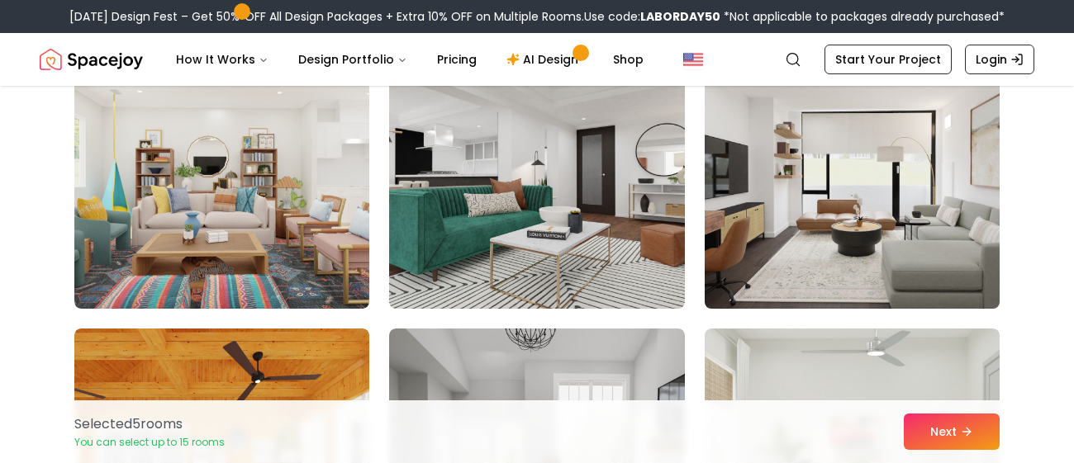
click at [967, 286] on img at bounding box center [852, 177] width 310 height 278
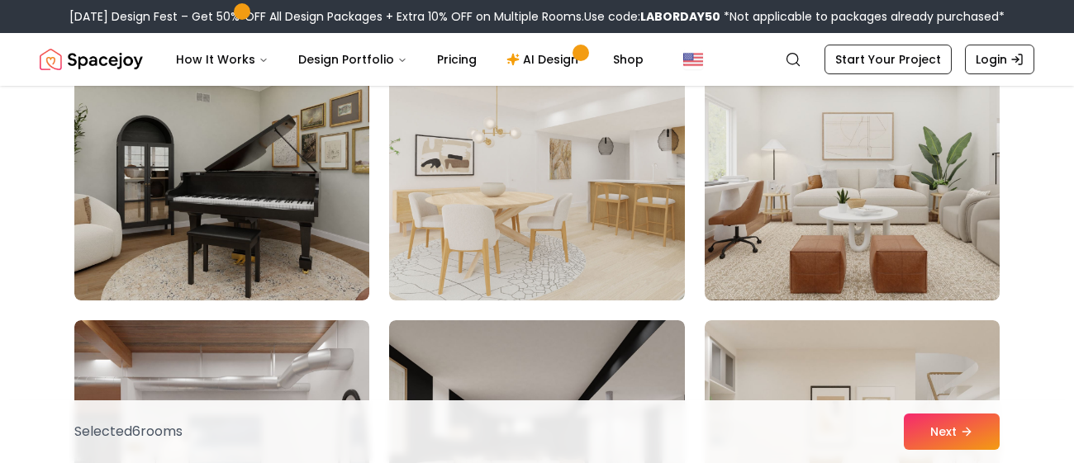
scroll to position [5873, 0]
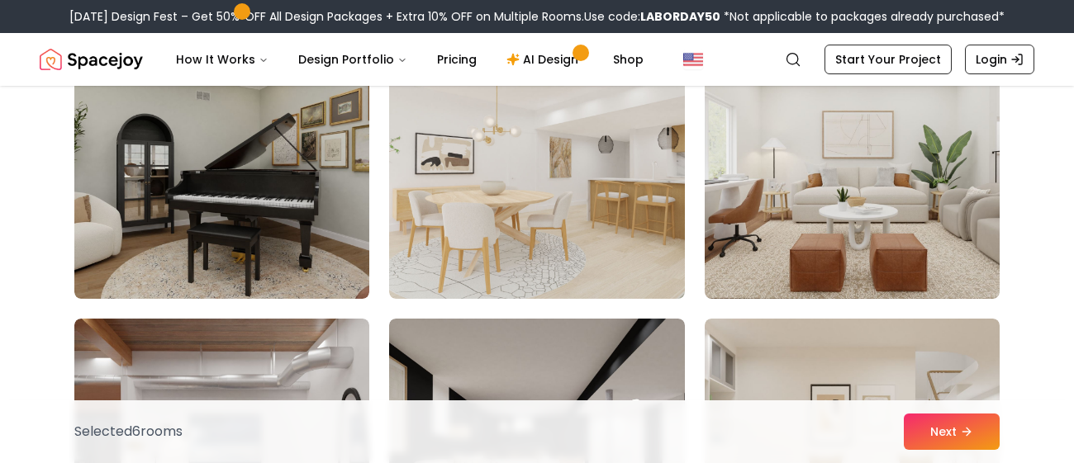
click at [340, 282] on img at bounding box center [221, 167] width 295 height 264
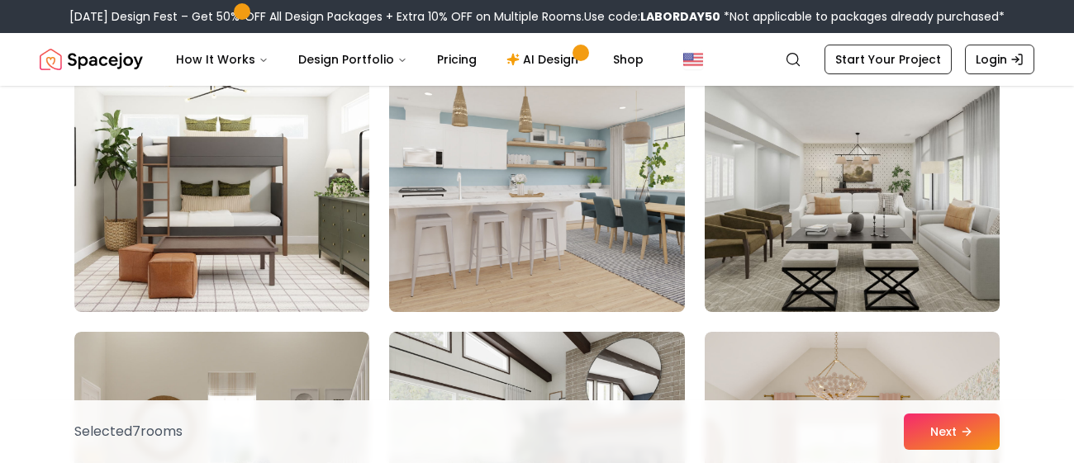
click at [571, 274] on img at bounding box center [537, 180] width 310 height 278
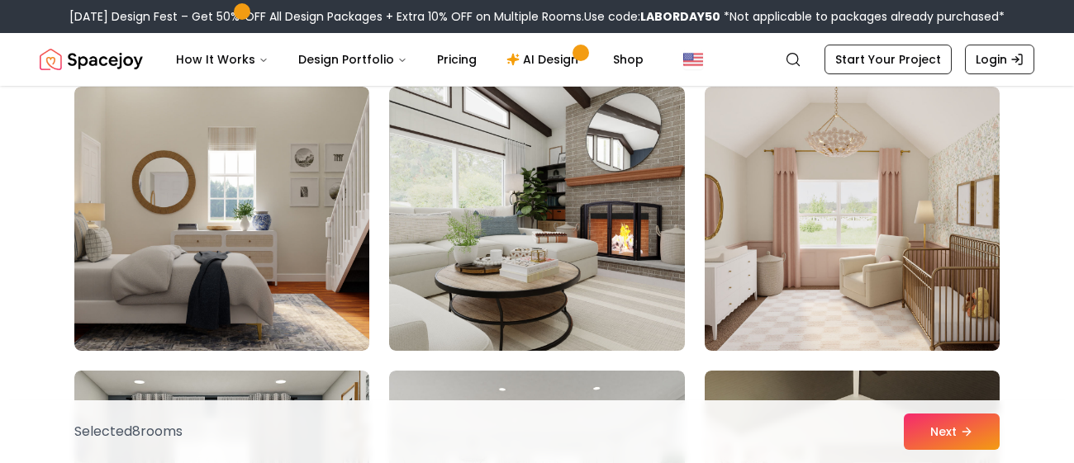
click at [325, 292] on img at bounding box center [221, 219] width 295 height 264
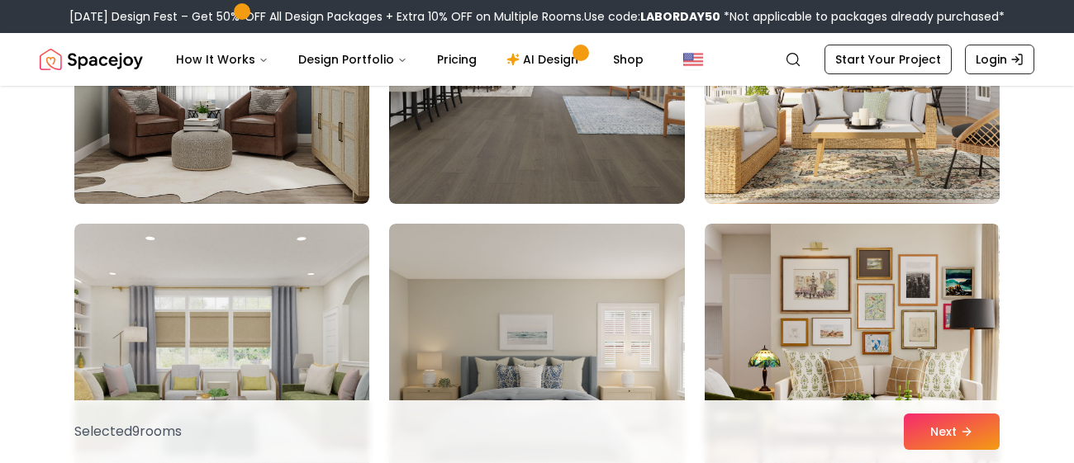
scroll to position [8562, 0]
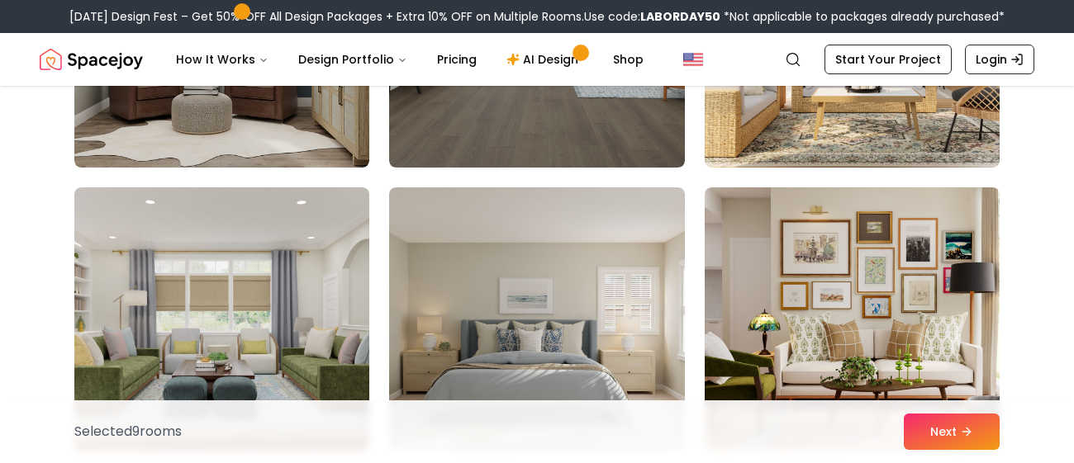
click at [694, 417] on div "Selected 9 room s Next" at bounding box center [537, 432] width 952 height 63
click at [957, 430] on button "Next" at bounding box center [952, 432] width 96 height 36
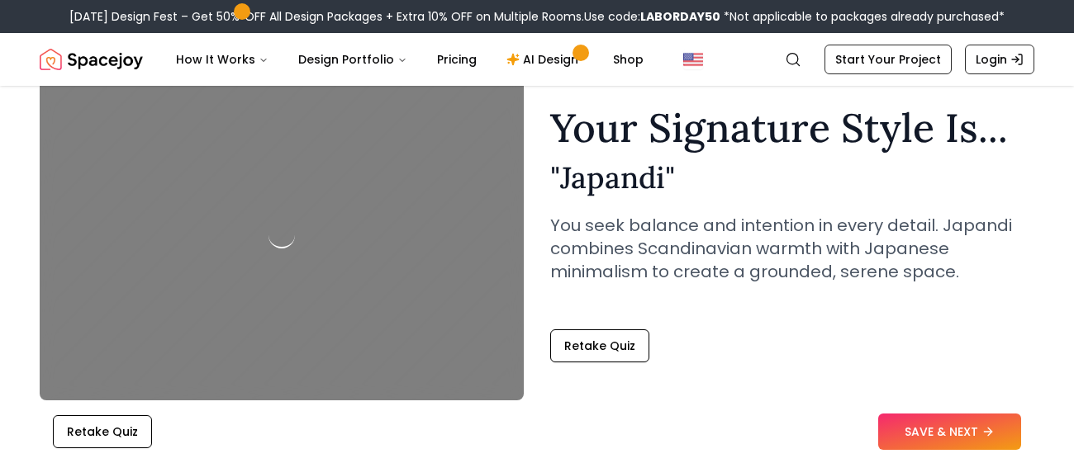
scroll to position [86, 0]
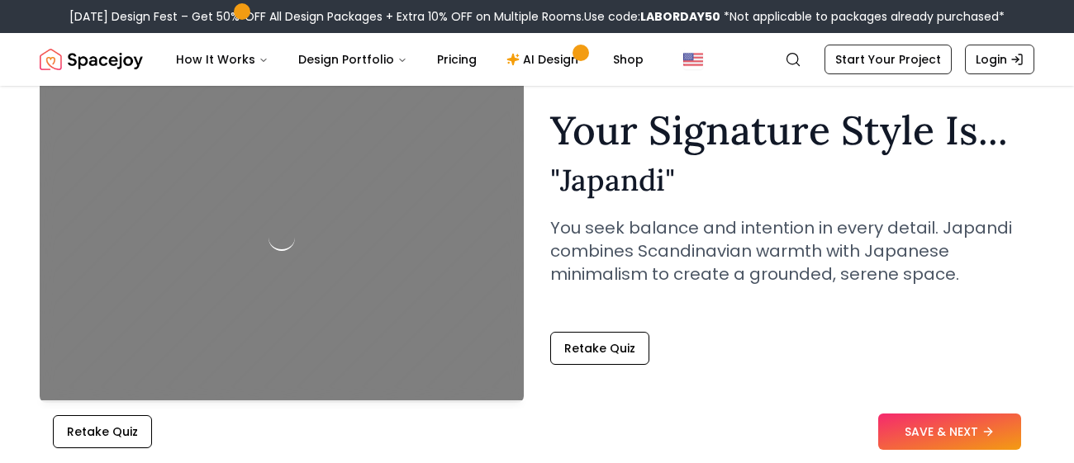
click at [1019, 321] on div "Your Signature Style Is... " Japandi " You seek balance and intention in every …" at bounding box center [792, 238] width 484 height 254
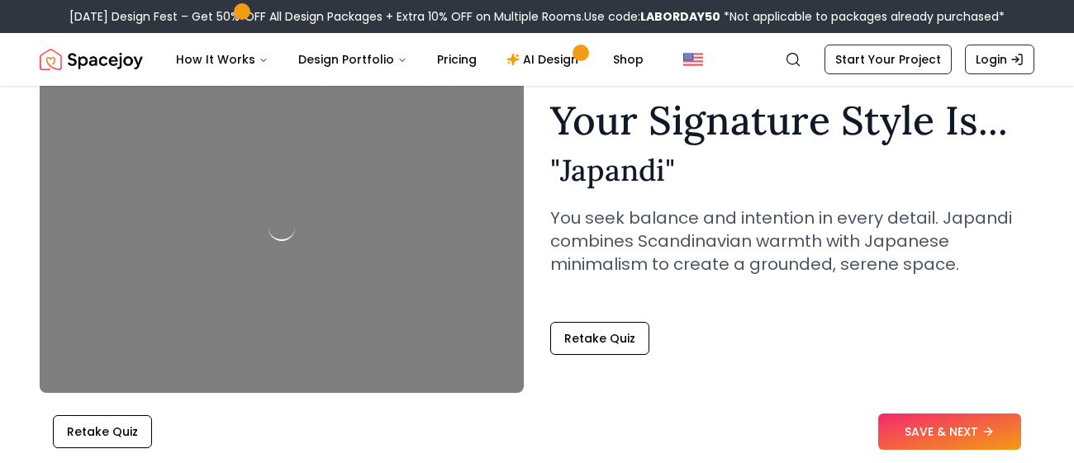
scroll to position [97, 0]
click at [610, 344] on button "Retake Quiz" at bounding box center [599, 337] width 99 height 33
click at [597, 338] on button "Retake Quiz" at bounding box center [599, 337] width 99 height 33
click at [597, 342] on button "Retake Quiz" at bounding box center [599, 337] width 99 height 33
click at [595, 330] on button "Retake Quiz" at bounding box center [599, 337] width 99 height 33
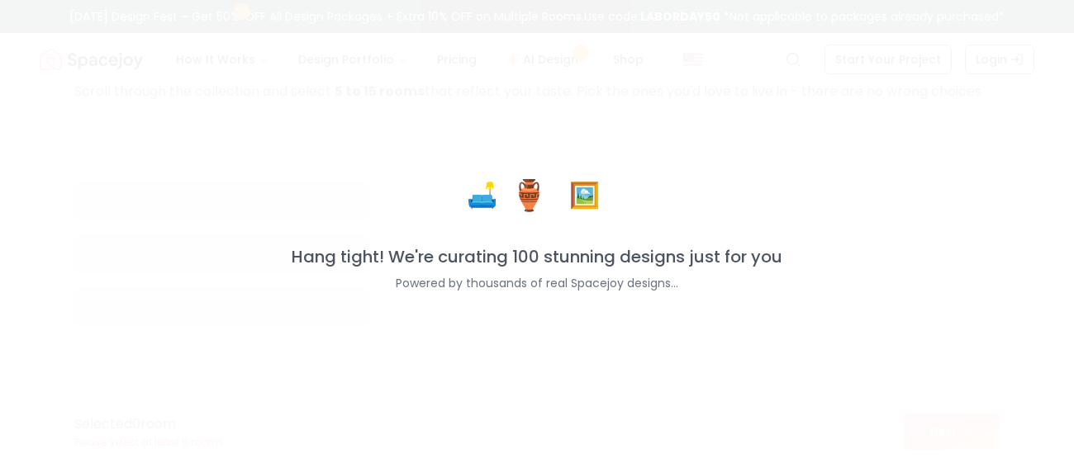
click at [586, 341] on div "🛋️ 🏺 🖼️ Hang tight! We're curating 100 stunning designs just for you Powered by…" at bounding box center [537, 231] width 1074 height 463
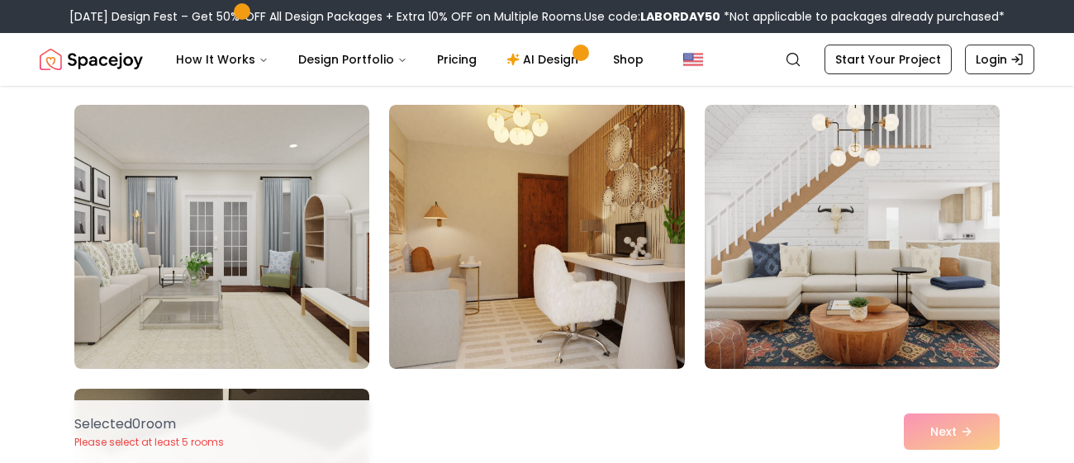
scroll to position [705, 0]
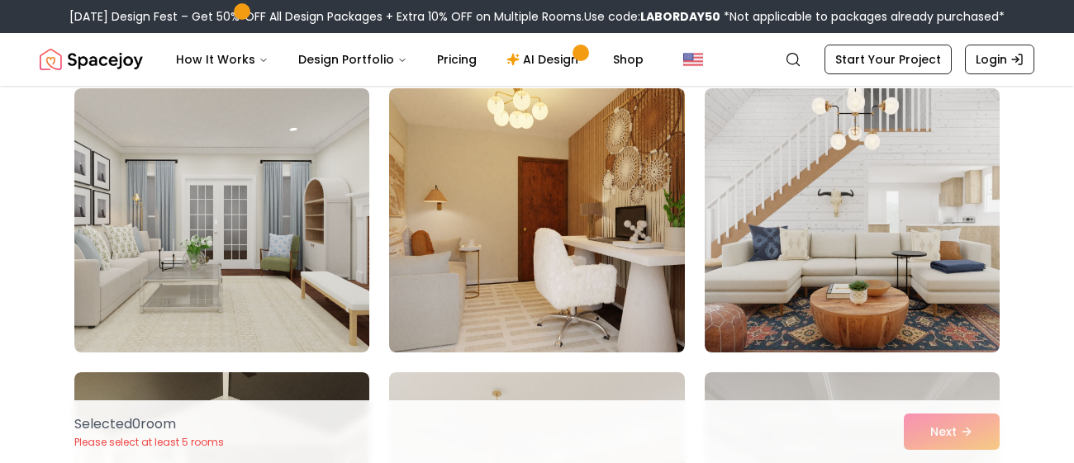
click at [332, 316] on img at bounding box center [221, 220] width 295 height 264
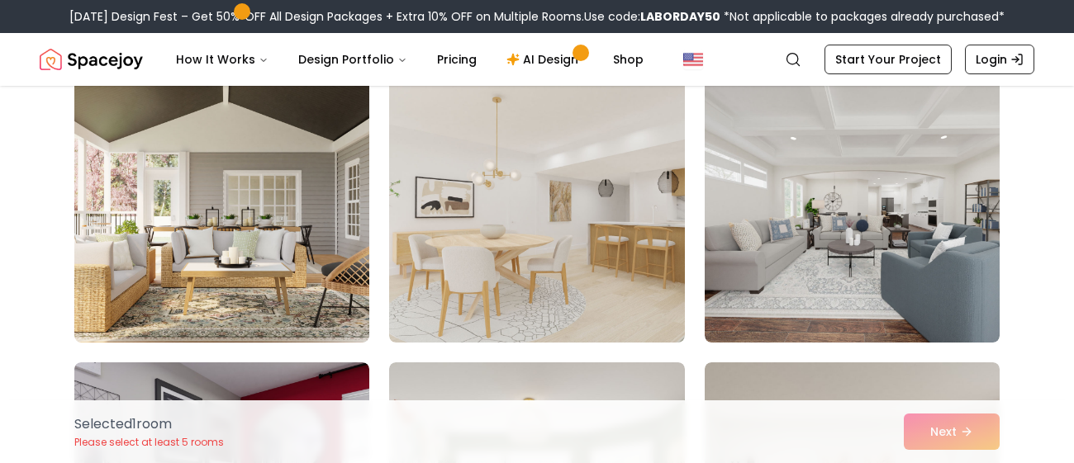
scroll to position [1000, 0]
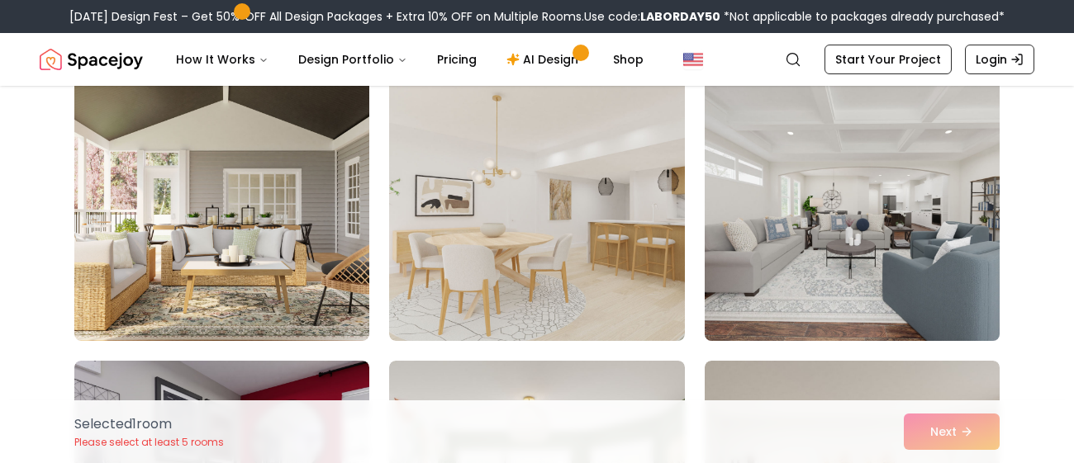
click at [786, 291] on img at bounding box center [852, 209] width 310 height 278
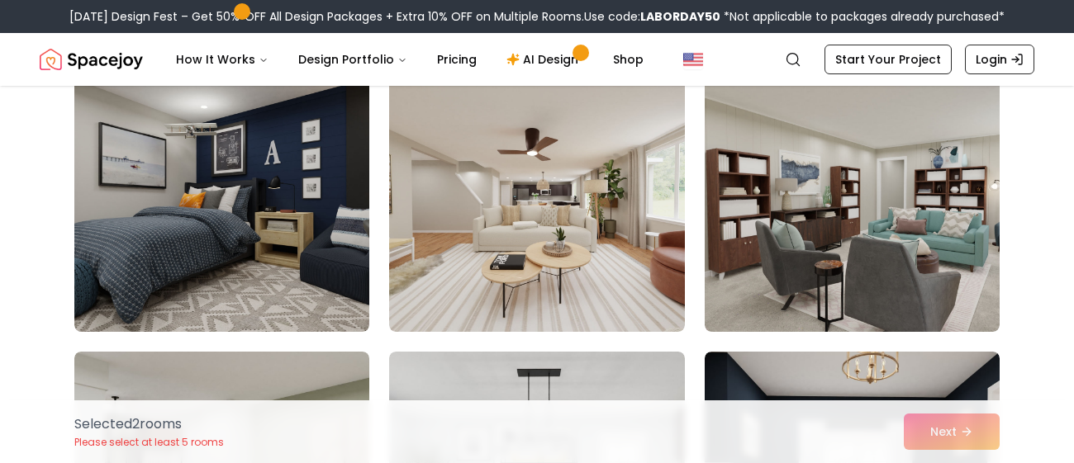
scroll to position [1583, 0]
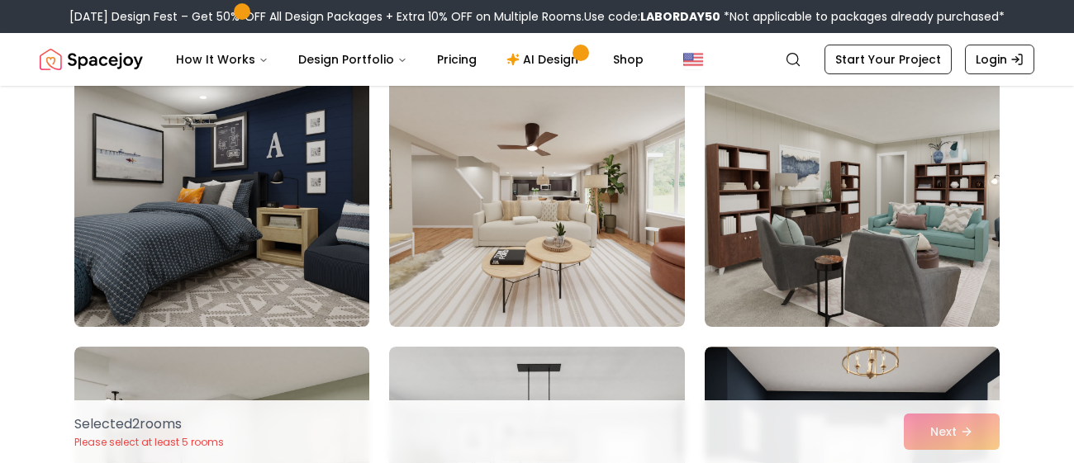
click at [314, 307] on img at bounding box center [222, 195] width 310 height 278
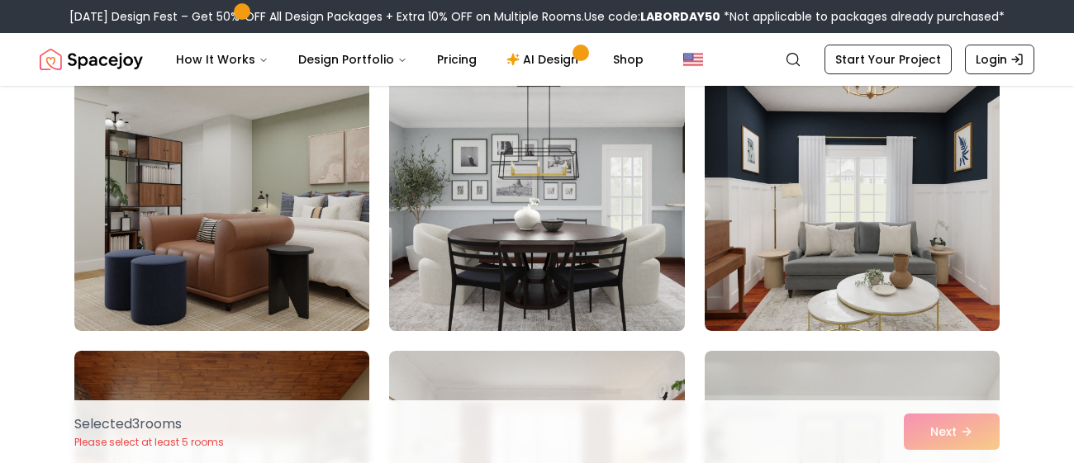
click at [587, 287] on img at bounding box center [537, 199] width 310 height 278
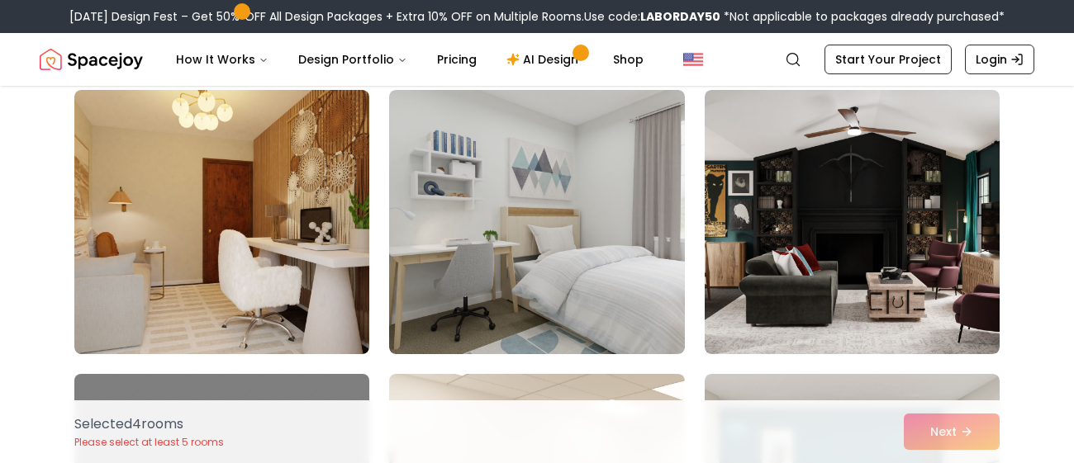
click at [597, 302] on img at bounding box center [536, 222] width 295 height 264
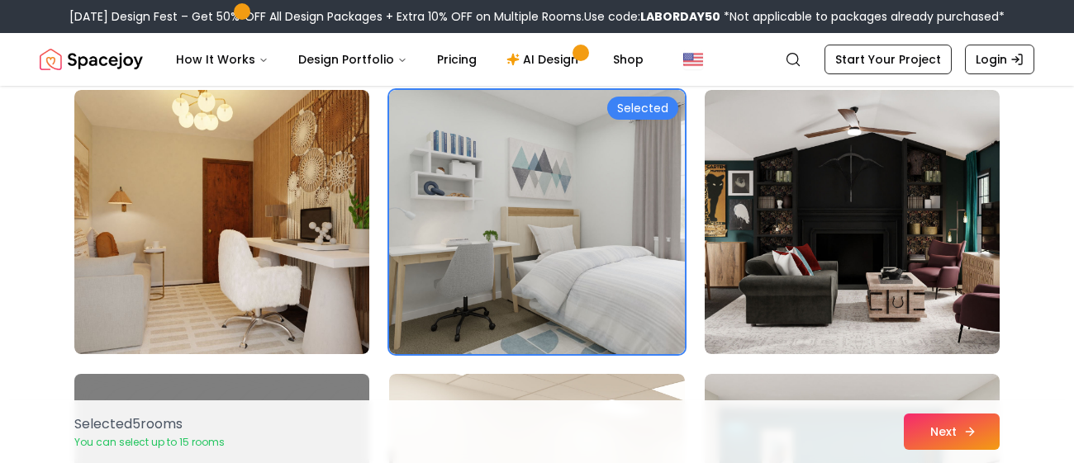
click at [966, 423] on button "Next" at bounding box center [952, 432] width 96 height 36
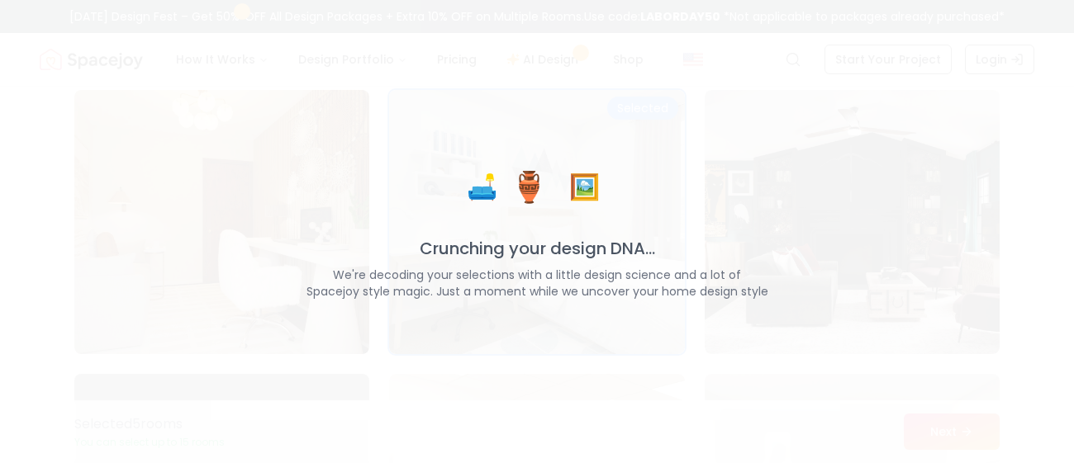
scroll to position [2408, 0]
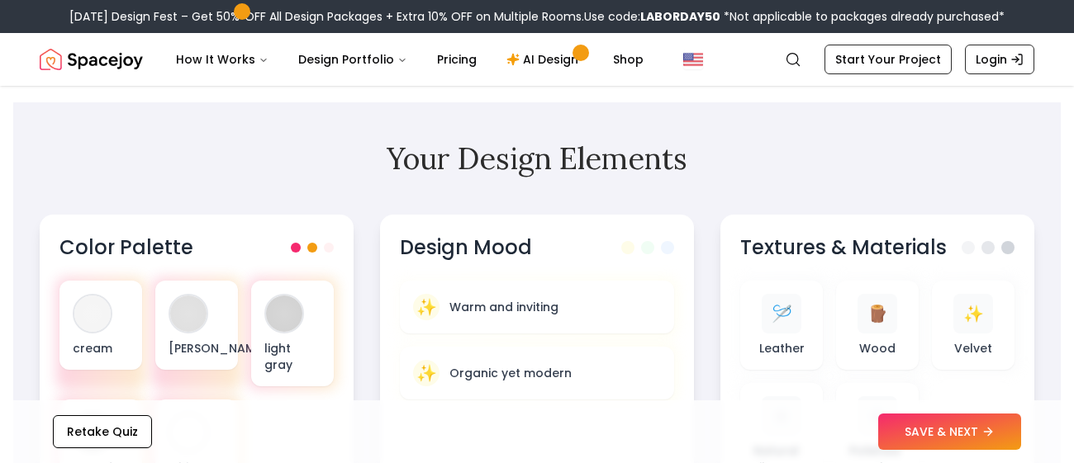
scroll to position [463, 0]
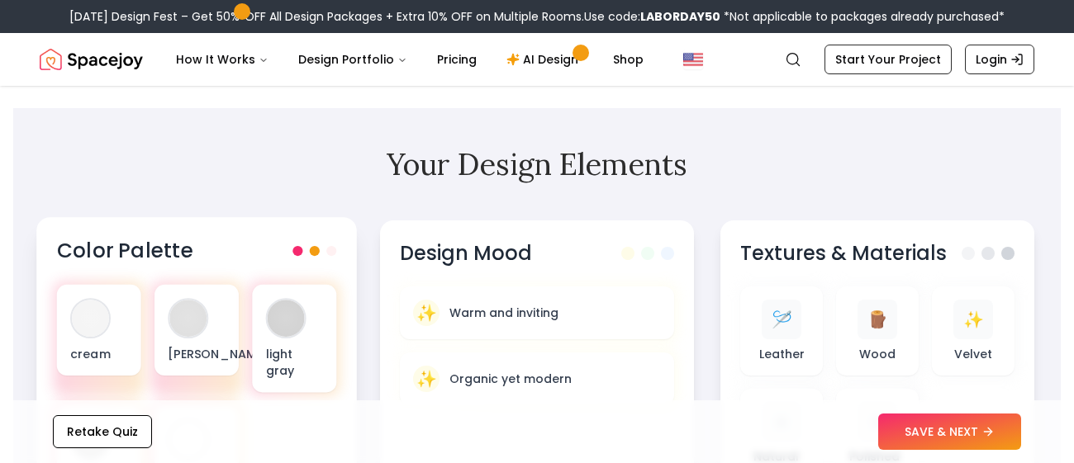
click at [332, 252] on span at bounding box center [331, 251] width 10 height 10
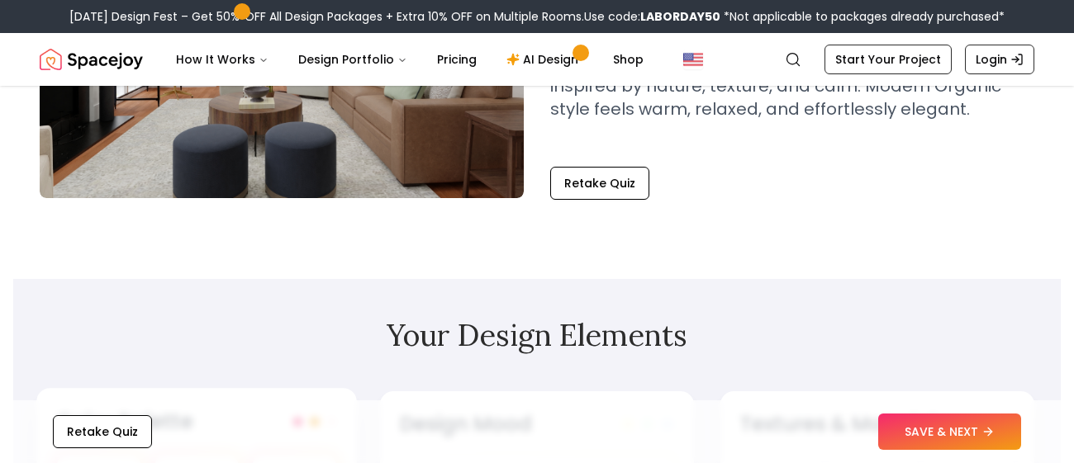
scroll to position [358, 0]
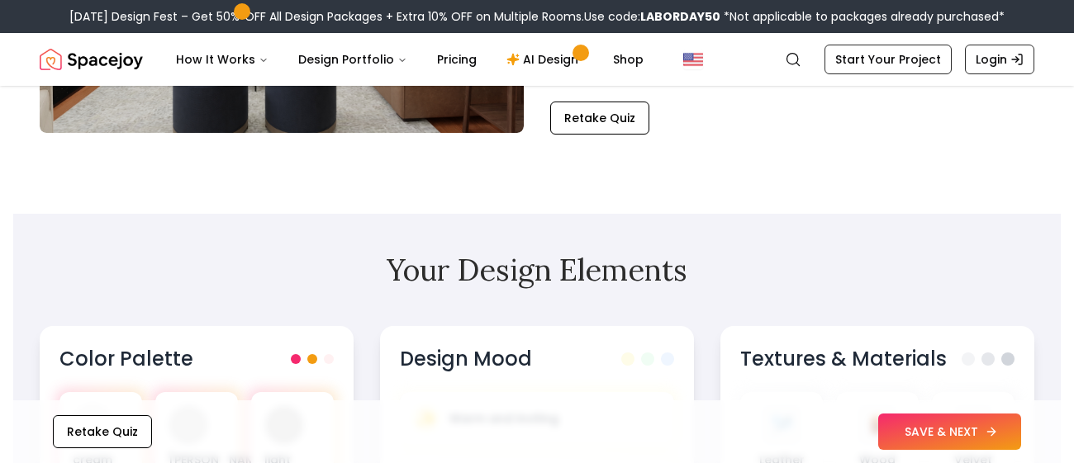
click at [959, 432] on button "SAVE & NEXT" at bounding box center [949, 432] width 143 height 36
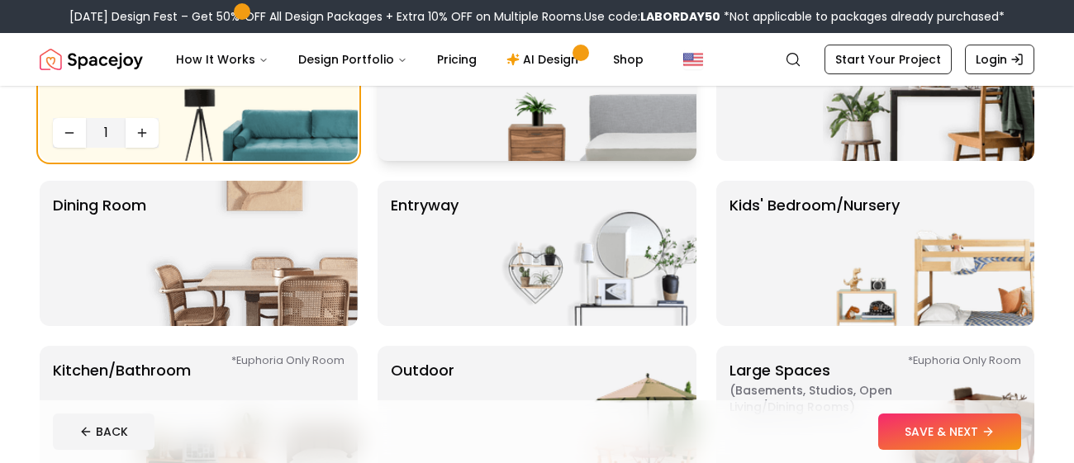
scroll to position [213, 0]
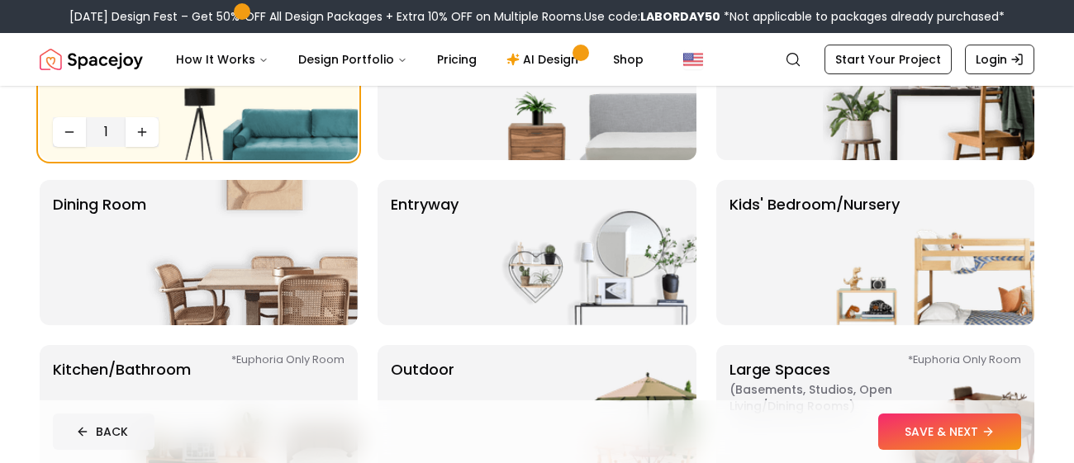
click at [109, 439] on button "BACK" at bounding box center [104, 432] width 102 height 36
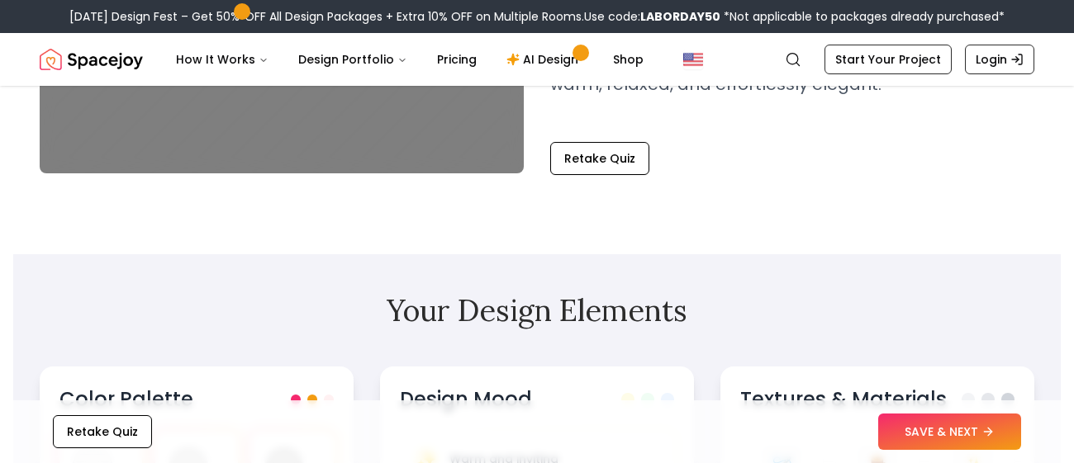
scroll to position [322, 0]
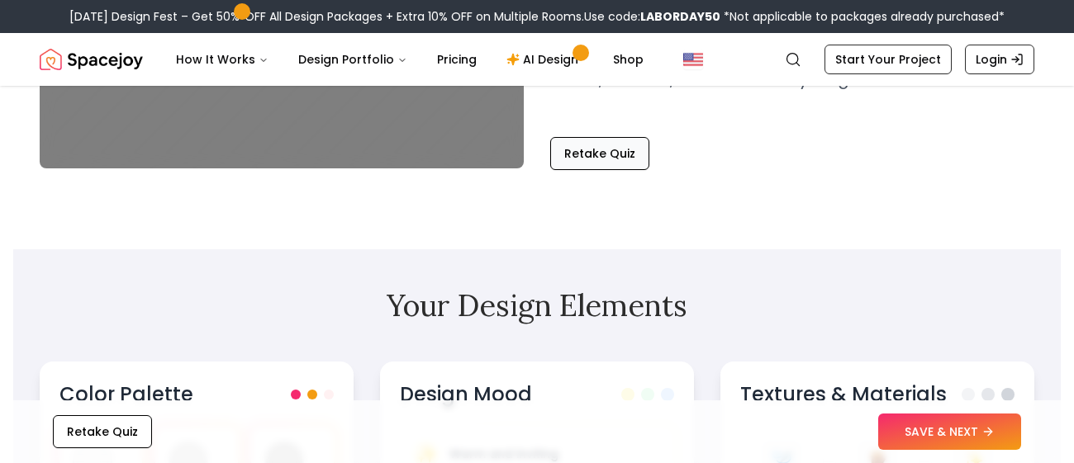
click at [601, 167] on button "Retake Quiz" at bounding box center [599, 153] width 99 height 33
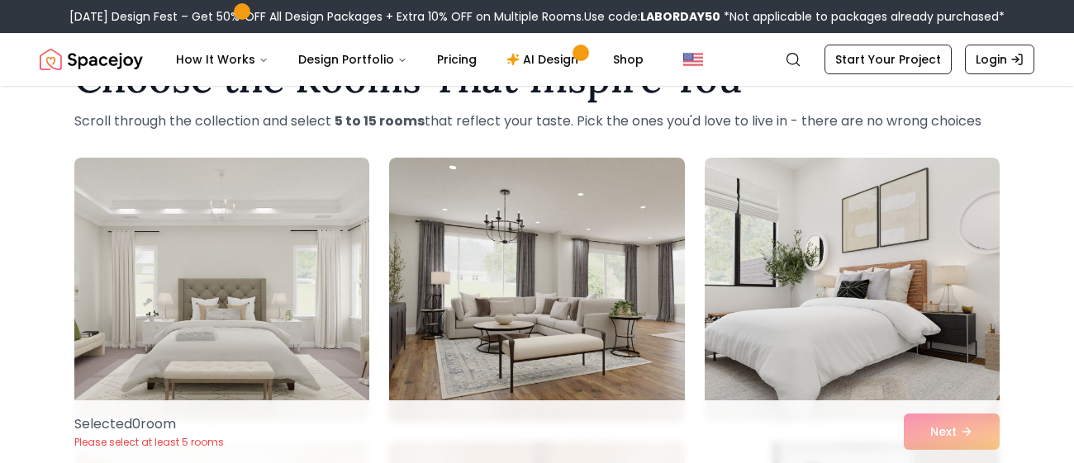
scroll to position [70, 0]
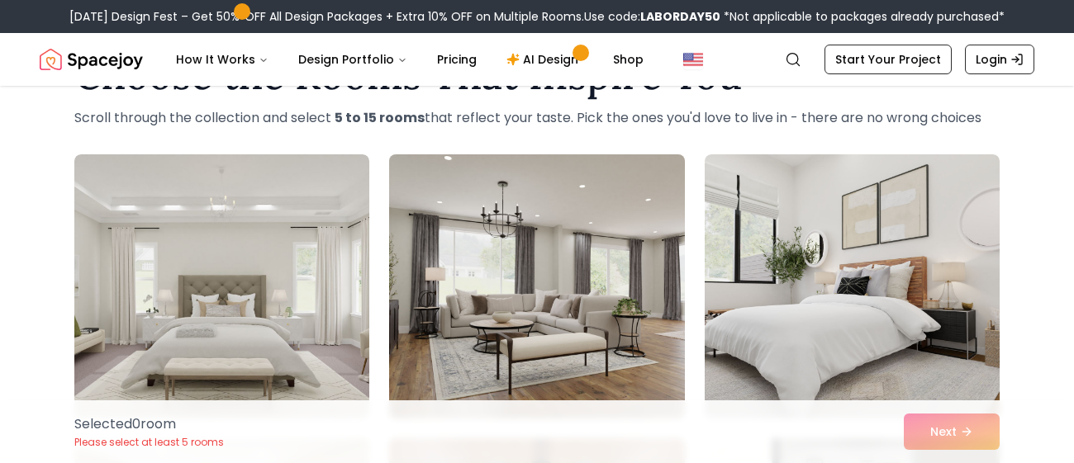
click at [646, 341] on img at bounding box center [537, 287] width 310 height 278
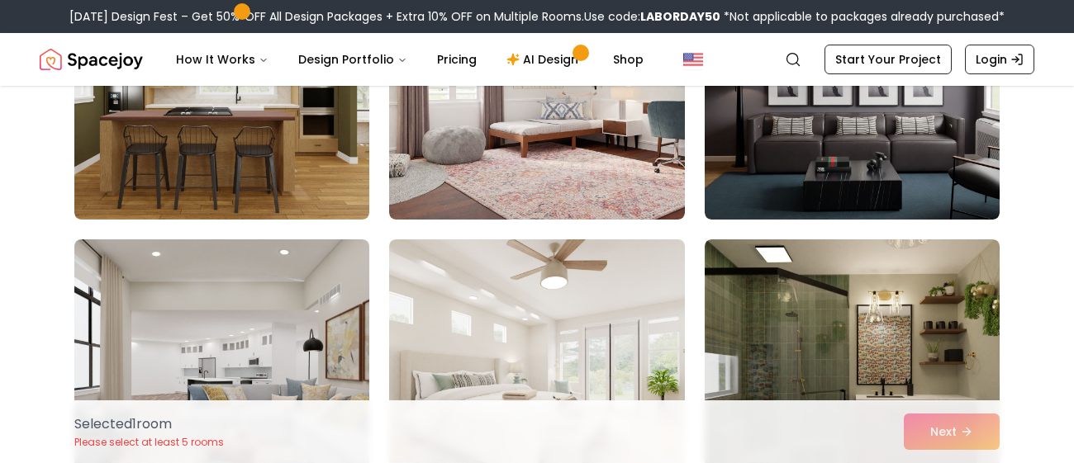
click at [947, 180] on img at bounding box center [852, 87] width 295 height 264
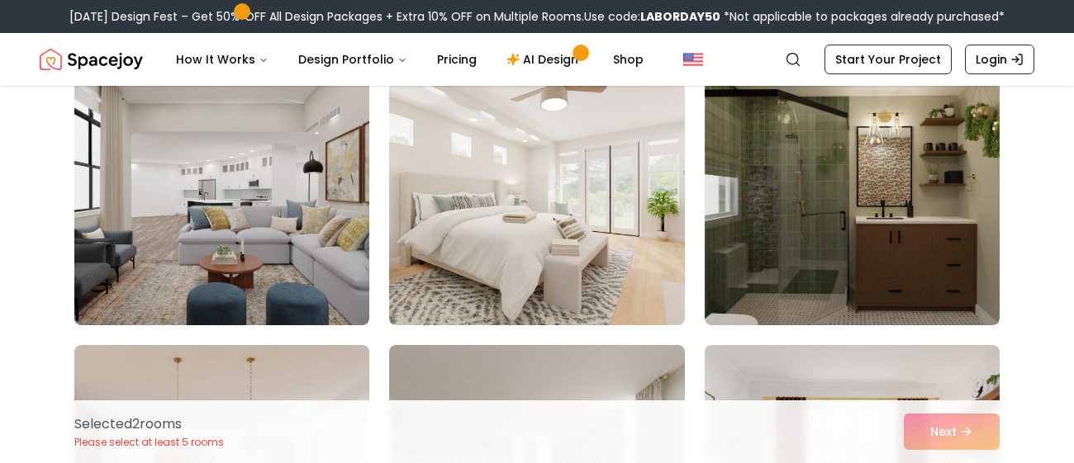
click at [643, 279] on img at bounding box center [536, 193] width 295 height 264
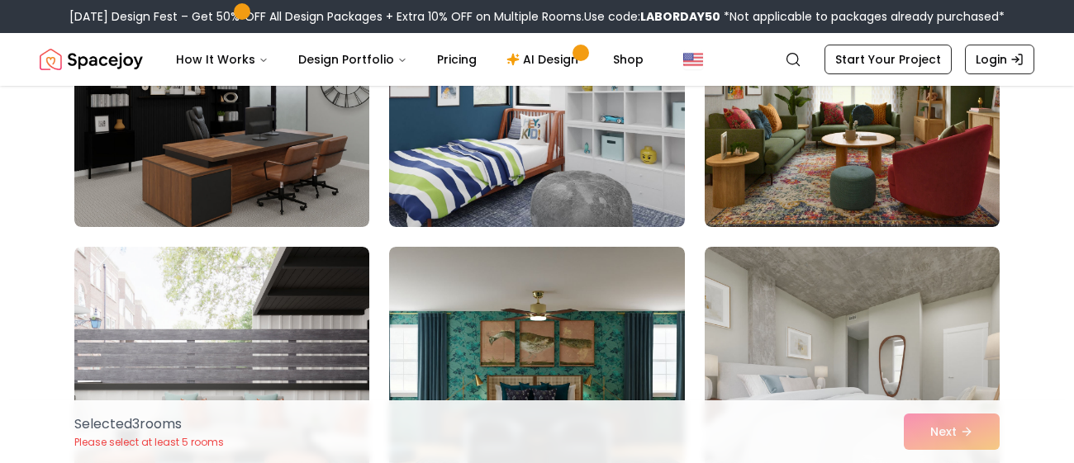
scroll to position [2537, 0]
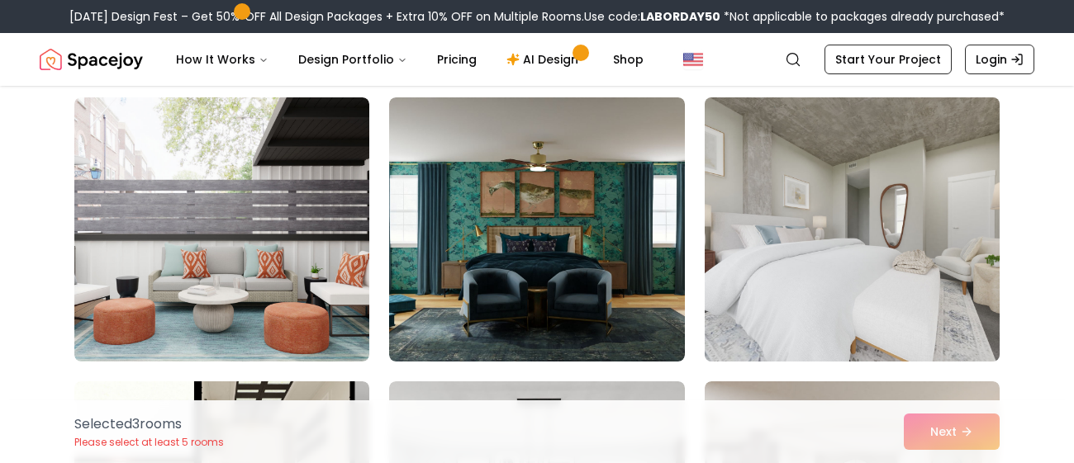
click at [962, 324] on img at bounding box center [852, 230] width 310 height 278
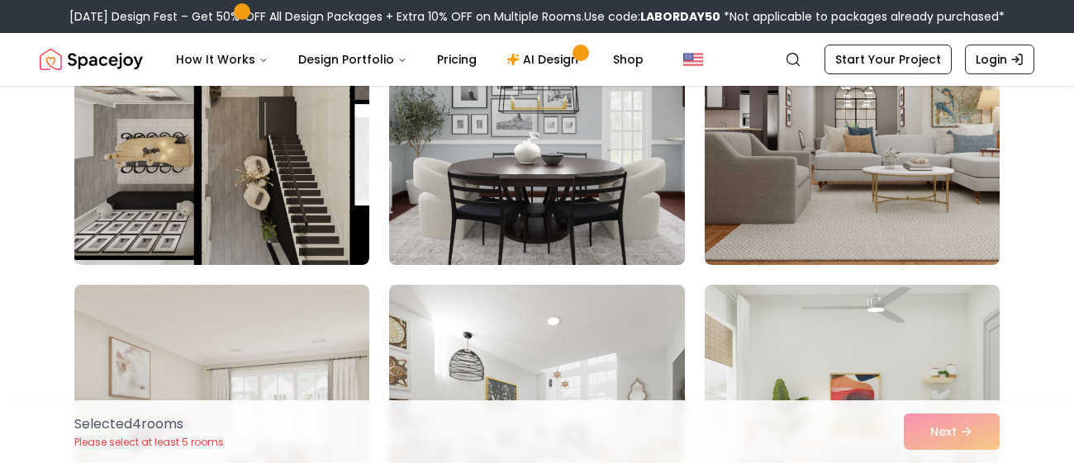
click at [633, 218] on img at bounding box center [537, 133] width 310 height 278
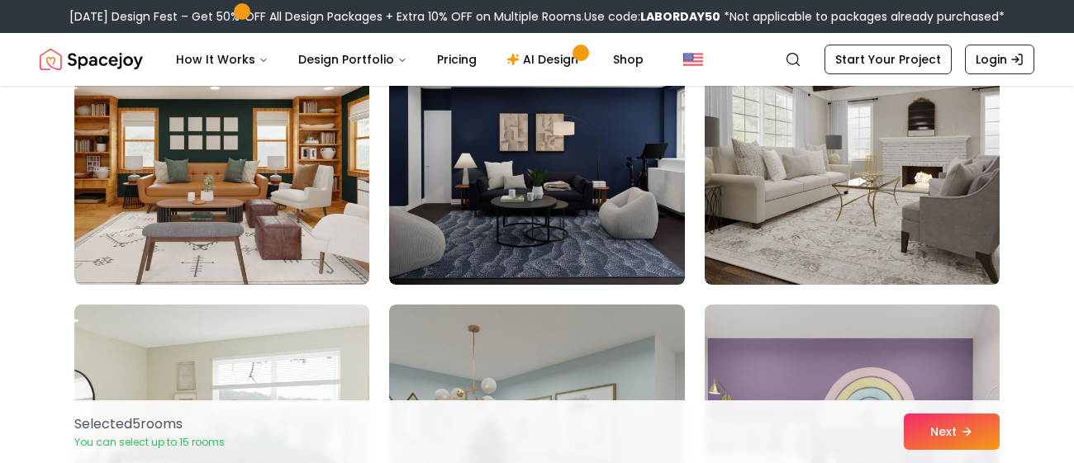
scroll to position [4411, 0]
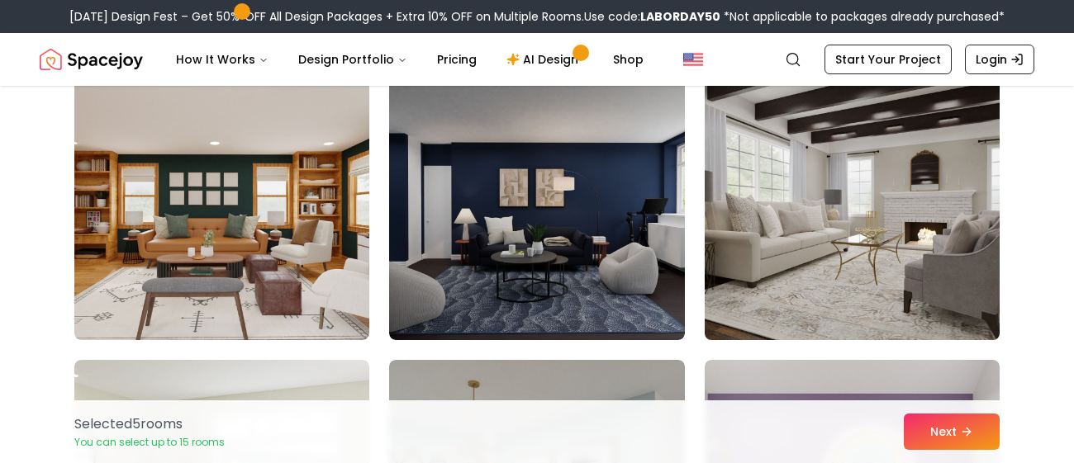
click at [935, 224] on img at bounding box center [852, 208] width 310 height 278
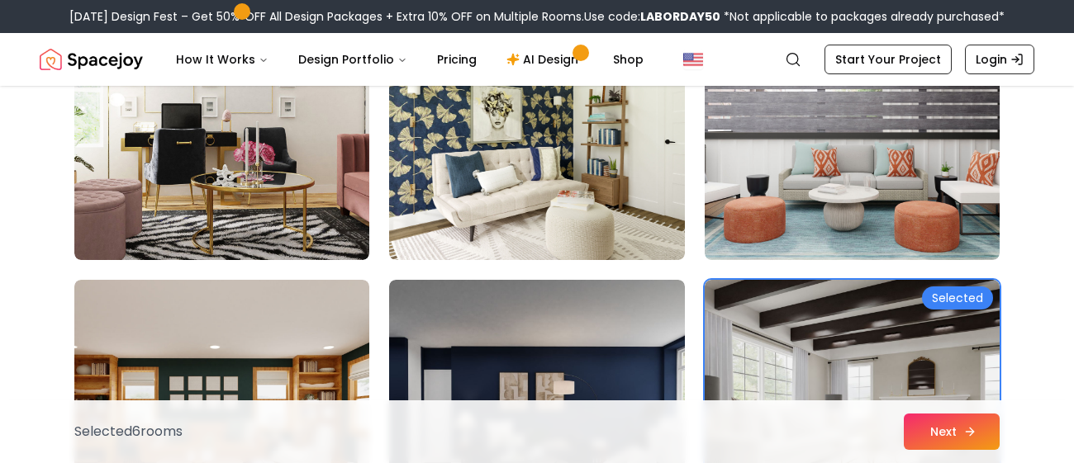
click at [970, 427] on icon at bounding box center [969, 431] width 13 height 13
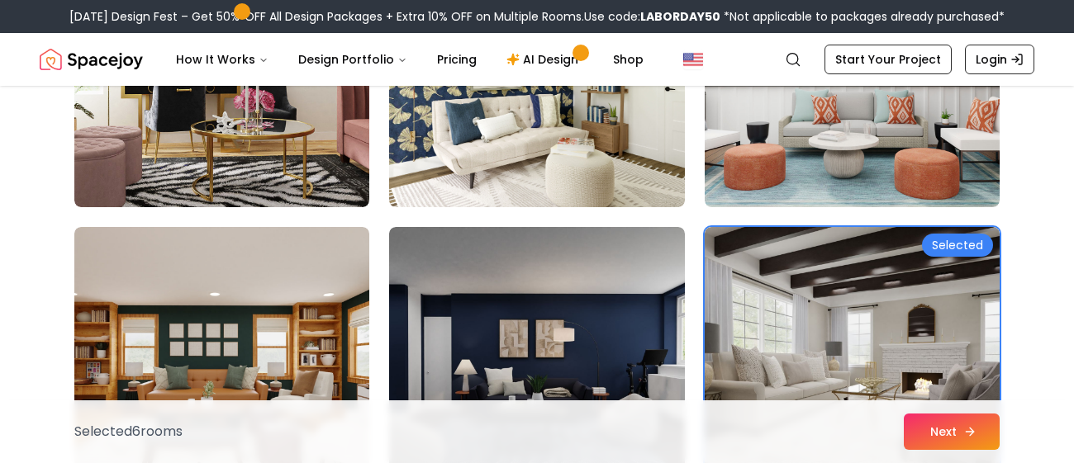
scroll to position [4207, 0]
